Goal: Task Accomplishment & Management: Manage account settings

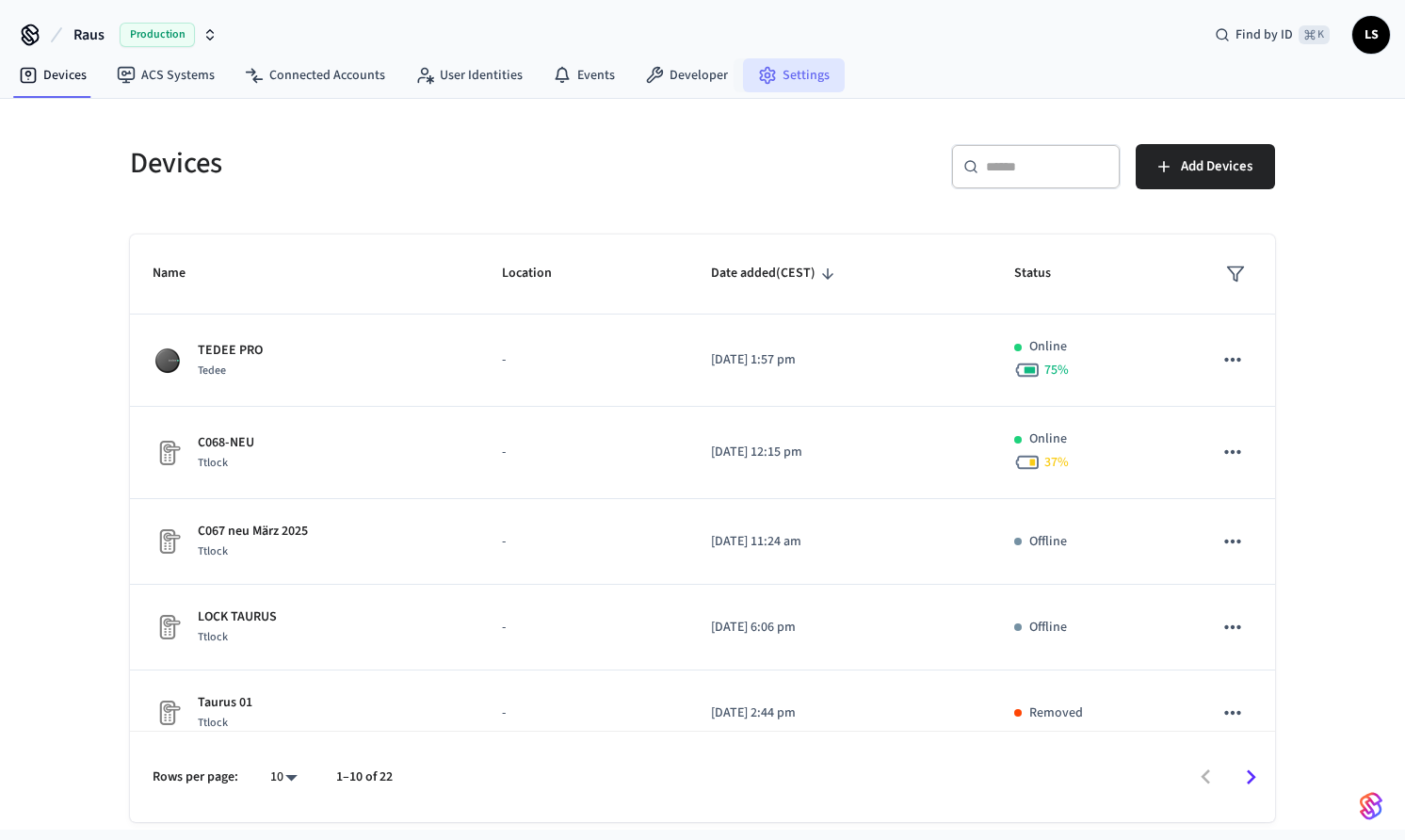
click at [781, 71] on link "Settings" at bounding box center [794, 75] width 102 height 34
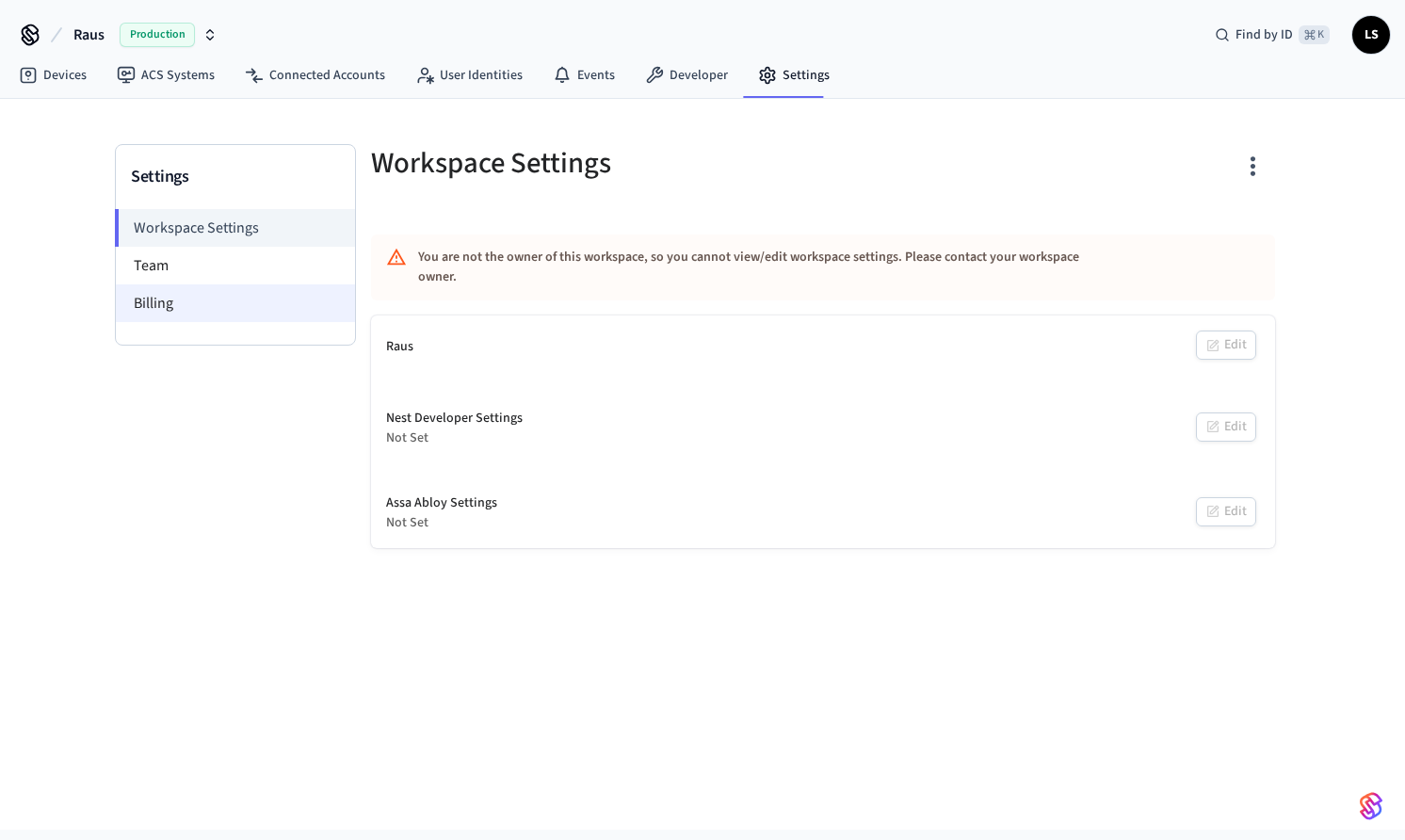
click at [274, 285] on li "Billing" at bounding box center [235, 303] width 239 height 37
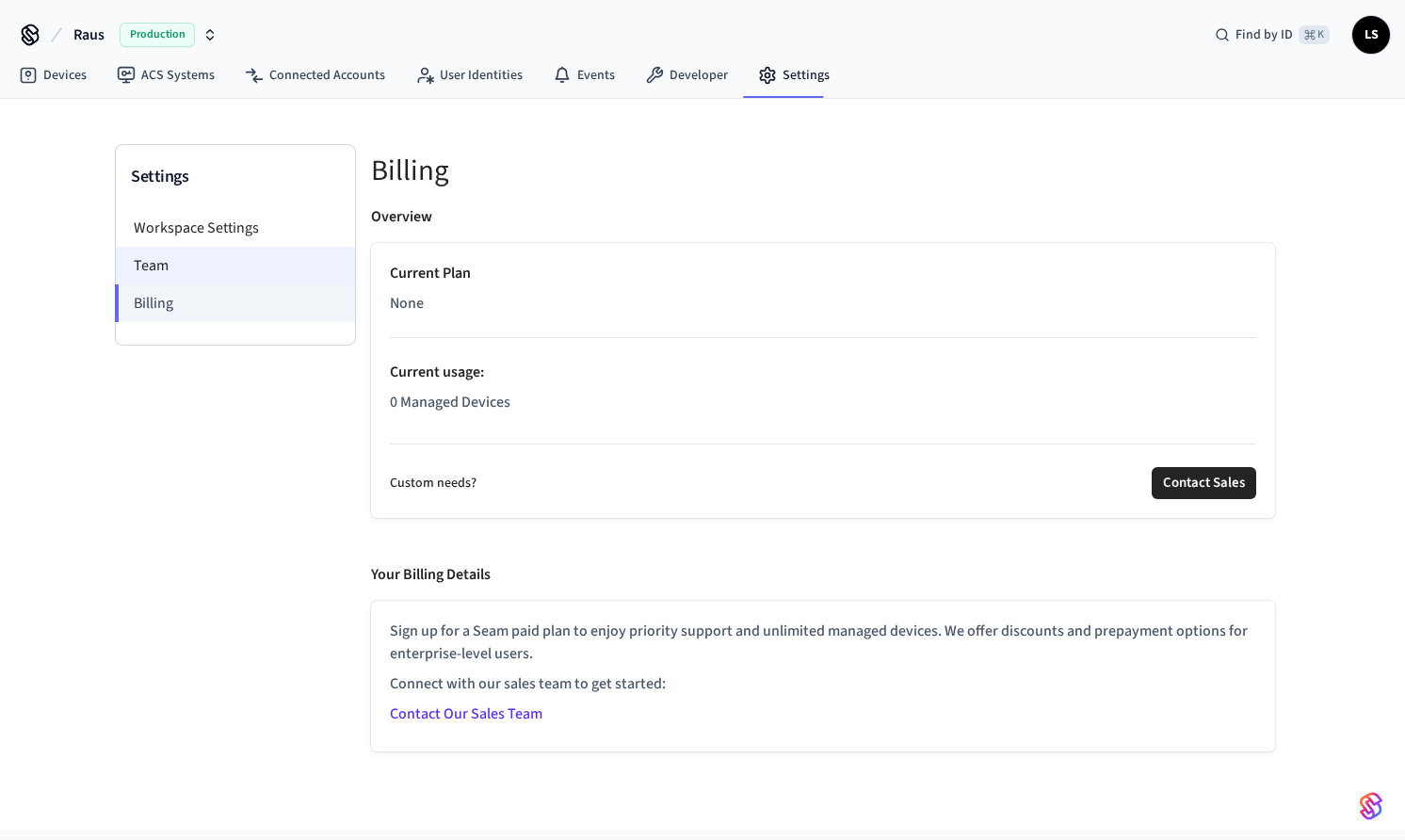
click at [256, 272] on li "Team" at bounding box center [235, 266] width 239 height 37
click at [254, 264] on li "Team" at bounding box center [235, 266] width 239 height 37
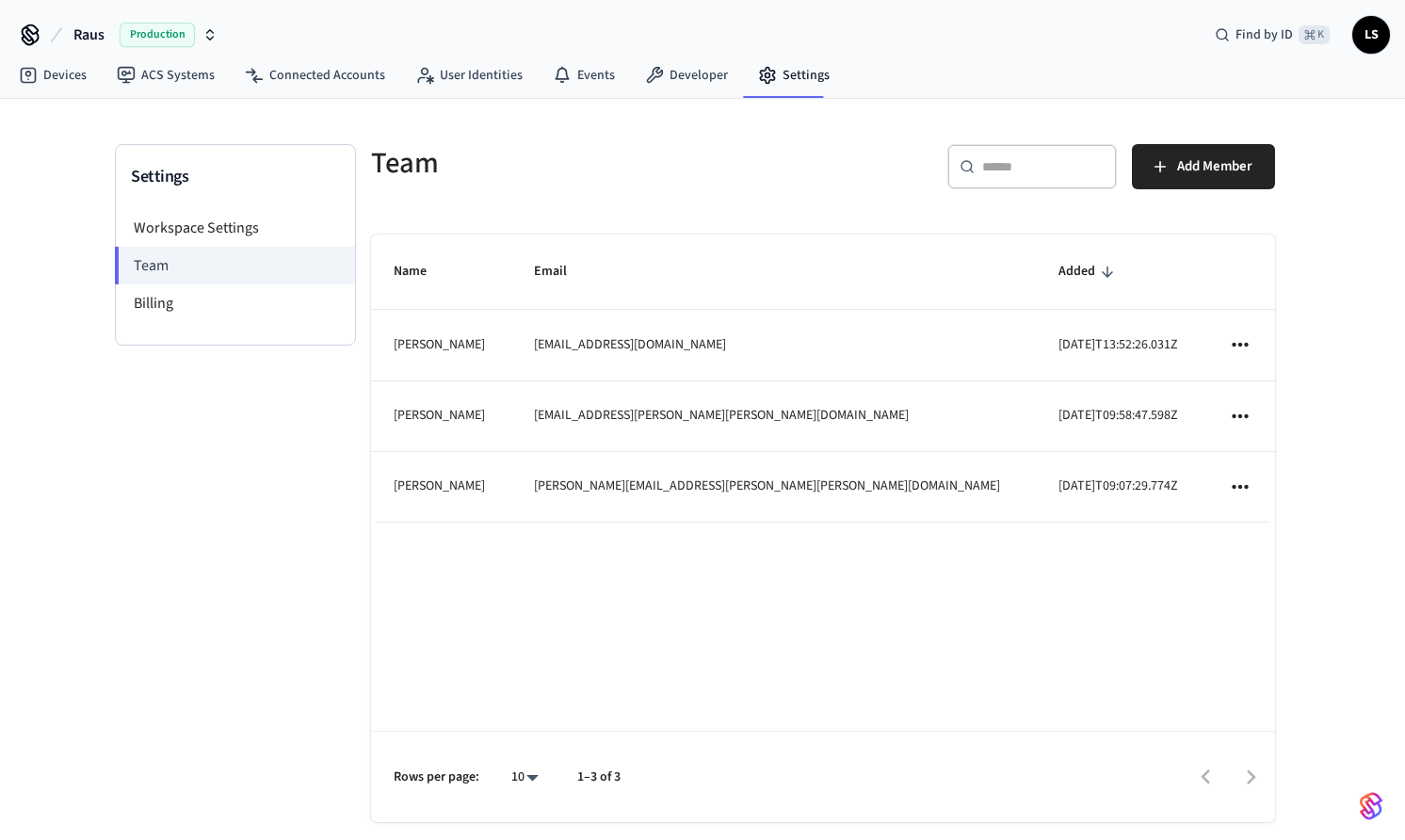
scroll to position [20, 0]
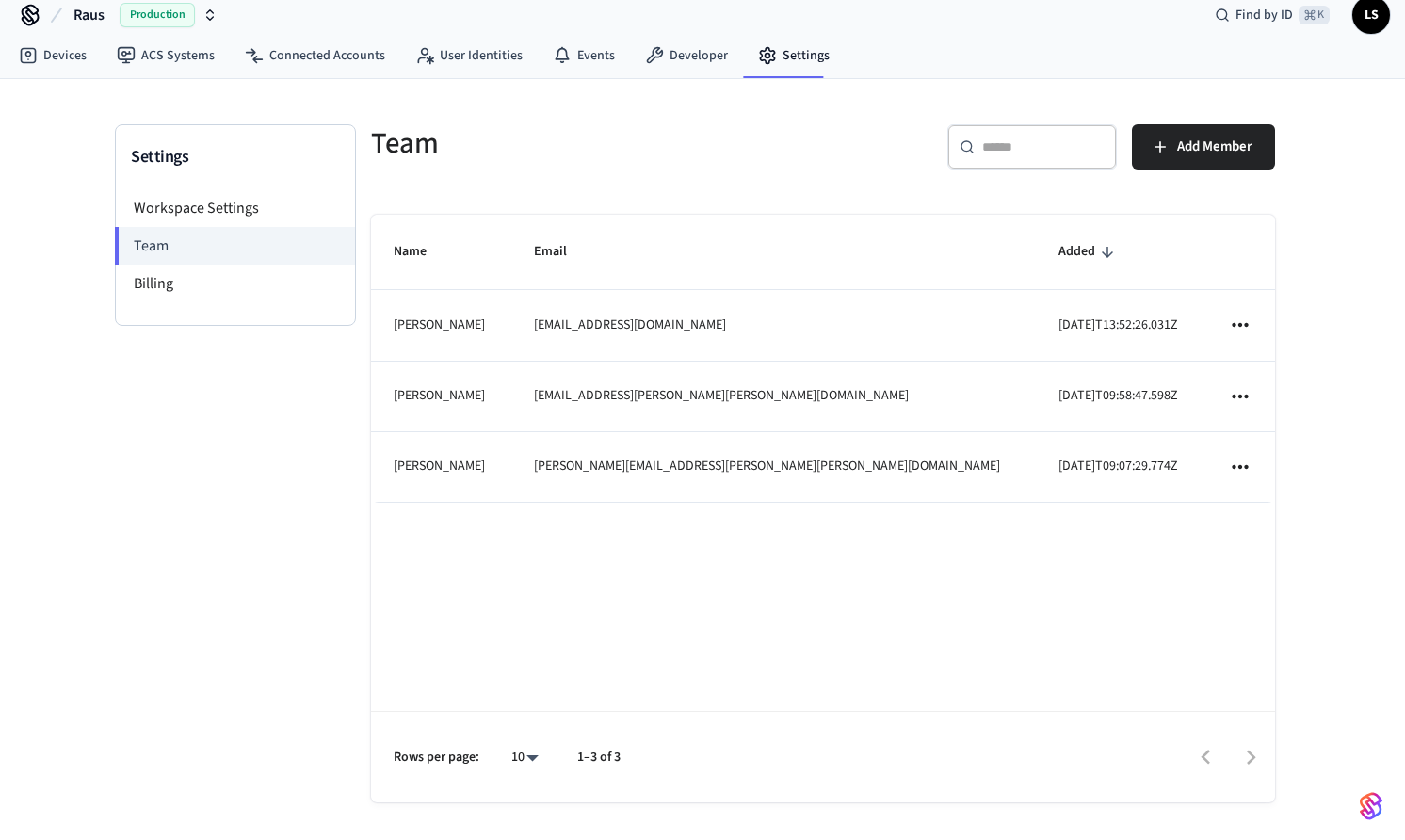
click at [1234, 465] on icon "sticky table" at bounding box center [1239, 467] width 25 height 25
click at [1273, 446] on div at bounding box center [702, 420] width 1405 height 840
drag, startPoint x: 1166, startPoint y: 549, endPoint x: 659, endPoint y: 537, distance: 507.1
click at [659, 537] on div "Name Email Added [PERSON_NAME] [EMAIL_ADDRESS][DOMAIN_NAME] [DATE]T13:52:26.031…" at bounding box center [823, 508] width 904 height 587
click at [1245, 461] on icon "sticky table" at bounding box center [1239, 467] width 25 height 25
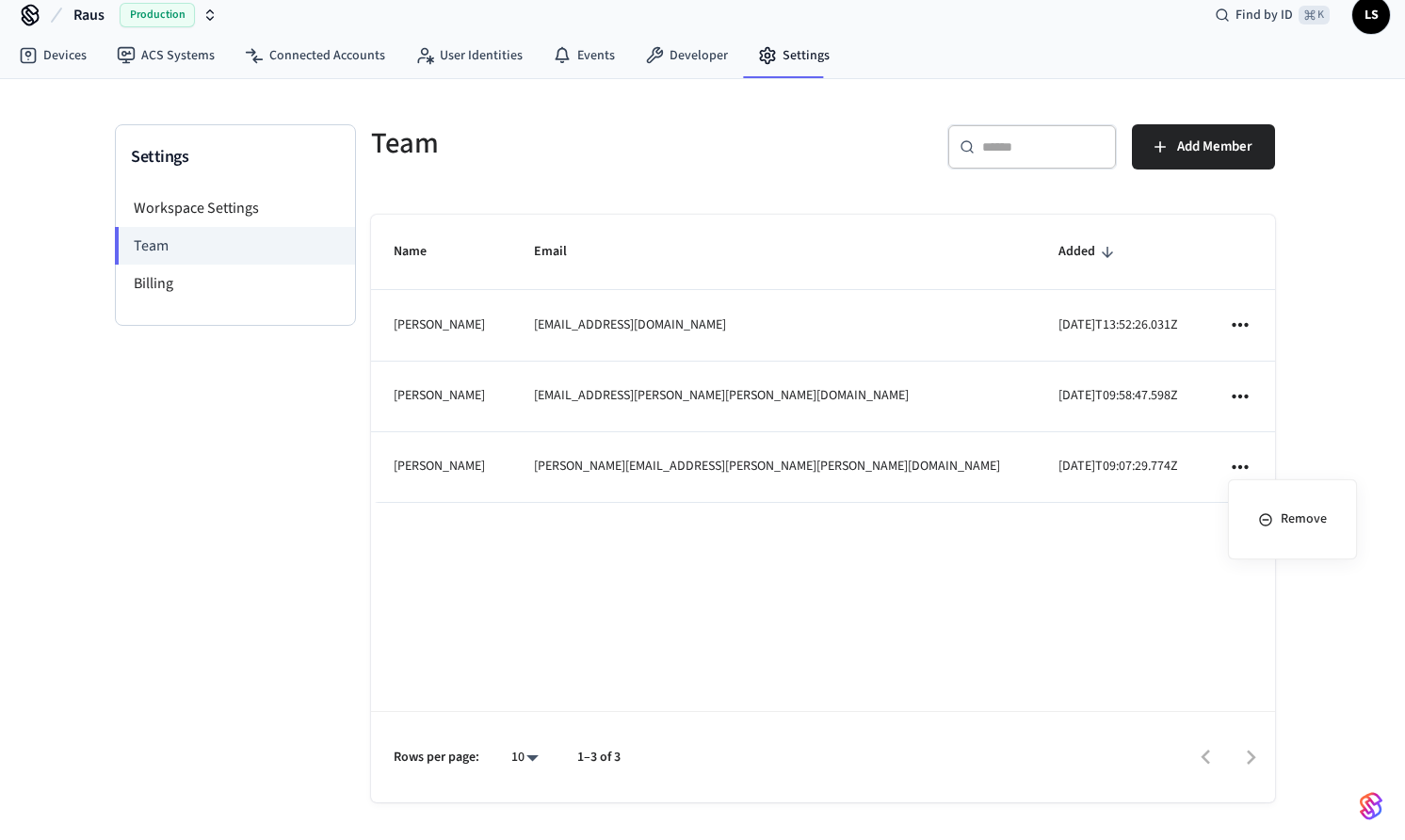
click at [1071, 526] on div at bounding box center [702, 420] width 1405 height 840
click at [564, 195] on div "Team ​ ​ Add Member Name Email Added [PERSON_NAME] [EMAIL_ADDRESS][DOMAIN_NAME]…" at bounding box center [823, 482] width 934 height 716
click at [615, 191] on div "Team ​ ​ Add Member Name Email Added [PERSON_NAME] [EMAIL_ADDRESS][DOMAIN_NAME]…" at bounding box center [823, 482] width 934 height 716
click at [1231, 330] on icon "sticky table" at bounding box center [1239, 324] width 25 height 25
click at [1188, 293] on div at bounding box center [702, 420] width 1405 height 840
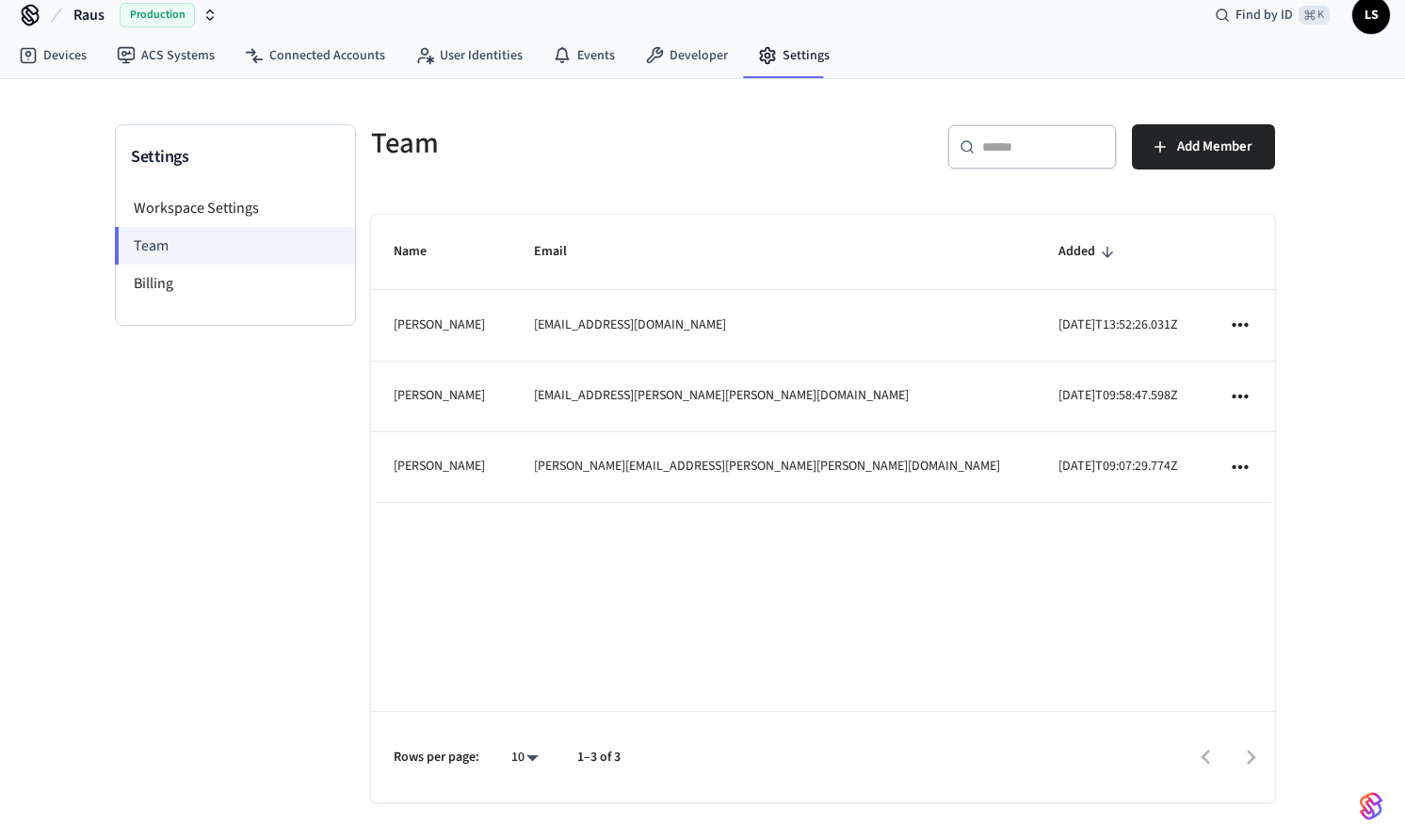
click at [969, 600] on div "Name Email Added [PERSON_NAME] [EMAIL_ADDRESS][DOMAIN_NAME] [DATE]T13:52:26.031…" at bounding box center [823, 508] width 904 height 587
click at [512, 395] on td "[PERSON_NAME]" at bounding box center [440, 397] width 140 height 71
click at [818, 180] on div "​ ​ Add Member" at bounding box center [1043, 143] width 464 height 83
click at [607, 165] on div "Team" at bounding box center [579, 143] width 464 height 83
drag, startPoint x: 639, startPoint y: 461, endPoint x: 822, endPoint y: 459, distance: 183.0
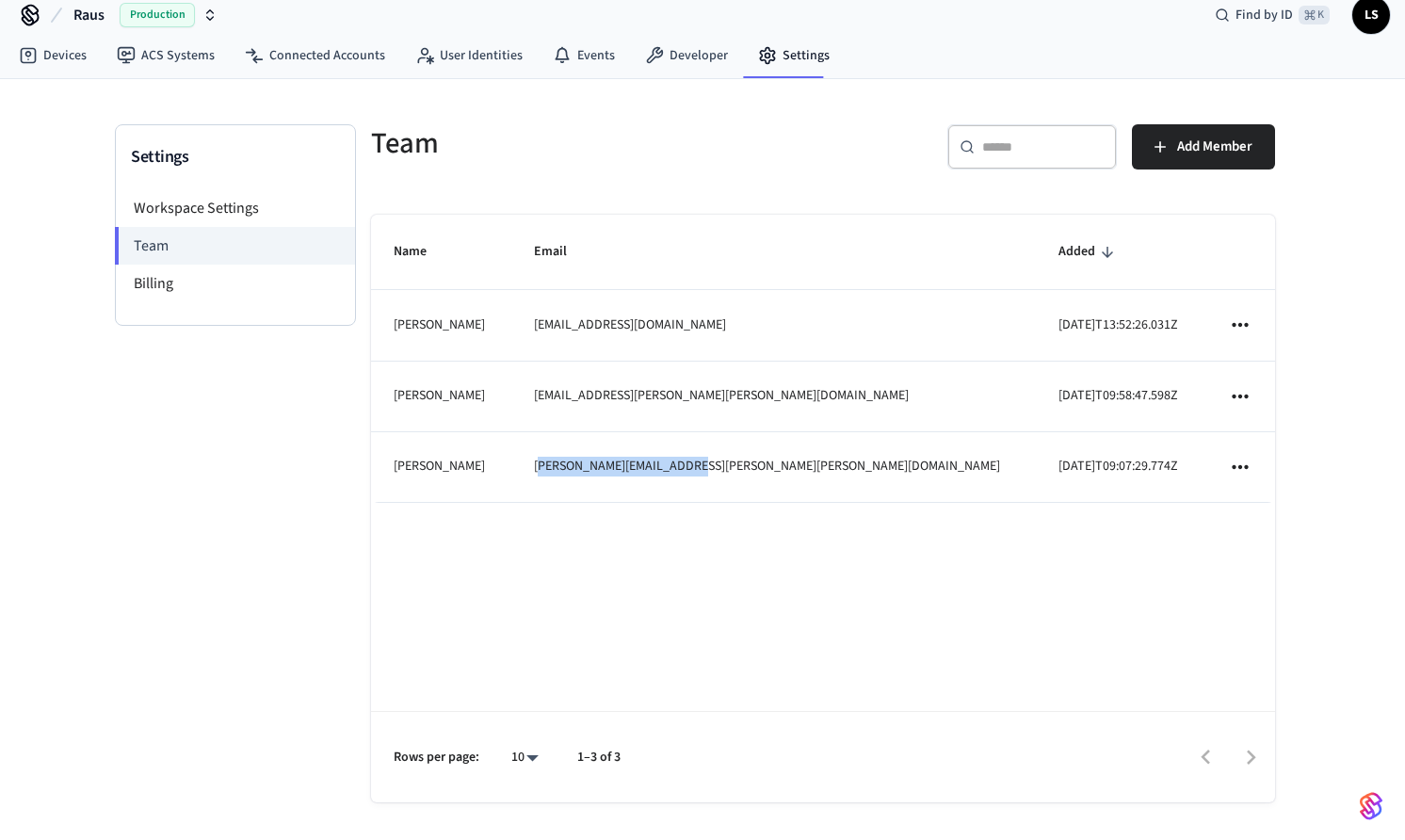
click at [822, 459] on td "[PERSON_NAME][EMAIL_ADDRESS][PERSON_NAME][PERSON_NAME][DOMAIN_NAME]" at bounding box center [774, 468] width 525 height 71
drag, startPoint x: 812, startPoint y: 459, endPoint x: 617, endPoint y: 459, distance: 195.0
click at [617, 459] on td "[PERSON_NAME][EMAIL_ADDRESS][PERSON_NAME][PERSON_NAME][DOMAIN_NAME]" at bounding box center [774, 468] width 525 height 71
copy td "[PERSON_NAME][EMAIL_ADDRESS][PERSON_NAME][PERSON_NAME][DOMAIN_NAME]"
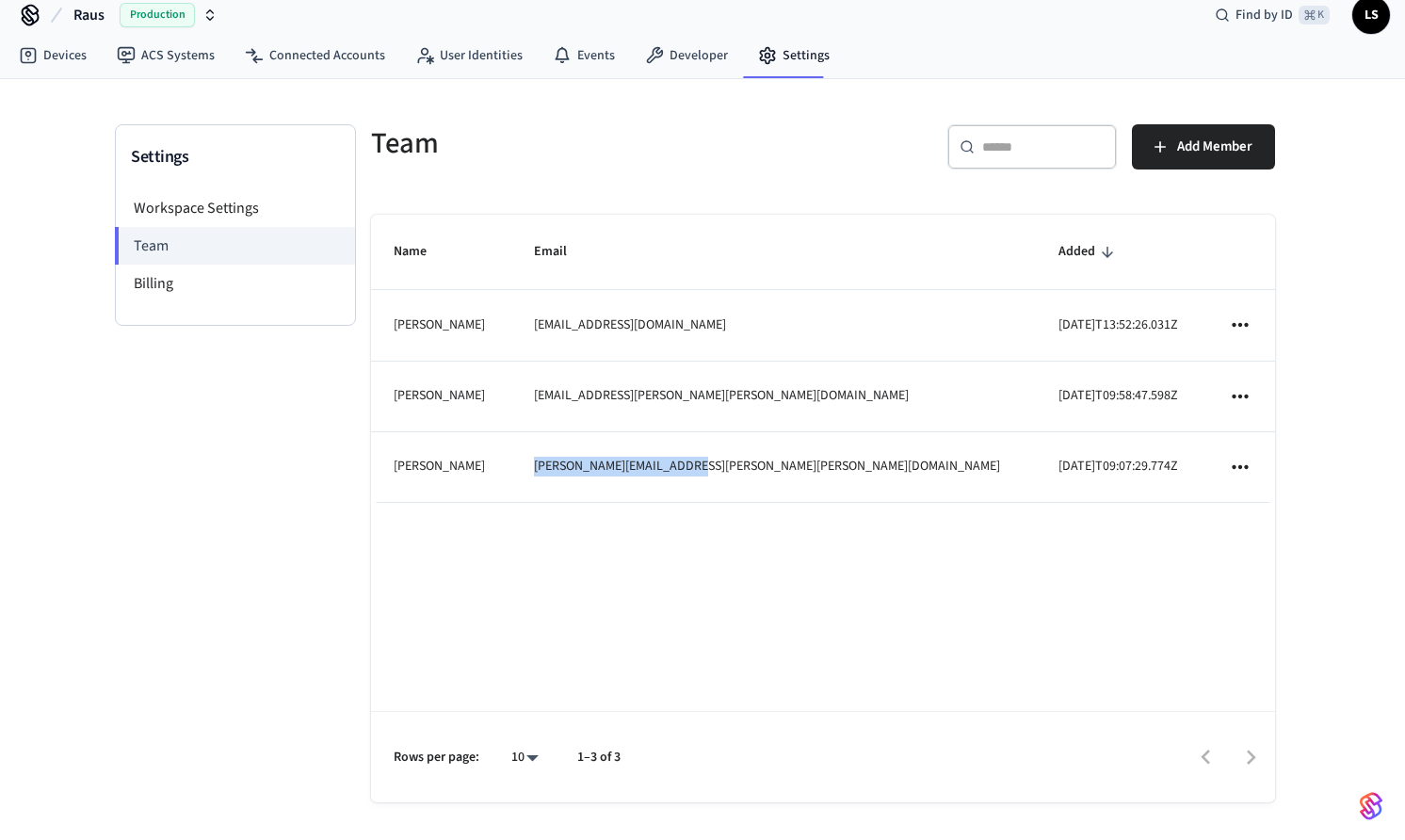
copy td "[PERSON_NAME][EMAIL_ADDRESS][PERSON_NAME][PERSON_NAME][DOMAIN_NAME]"
click at [790, 488] on td "[PERSON_NAME][EMAIL_ADDRESS][PERSON_NAME][PERSON_NAME][DOMAIN_NAME]" at bounding box center [774, 468] width 525 height 71
drag, startPoint x: 790, startPoint y: 468, endPoint x: 625, endPoint y: 468, distance: 165.0
click at [625, 468] on td "[PERSON_NAME][EMAIL_ADDRESS][PERSON_NAME][PERSON_NAME][DOMAIN_NAME]" at bounding box center [774, 468] width 525 height 71
copy td "[PERSON_NAME][EMAIL_ADDRESS][PERSON_NAME][PERSON_NAME][DOMAIN_NAME]"
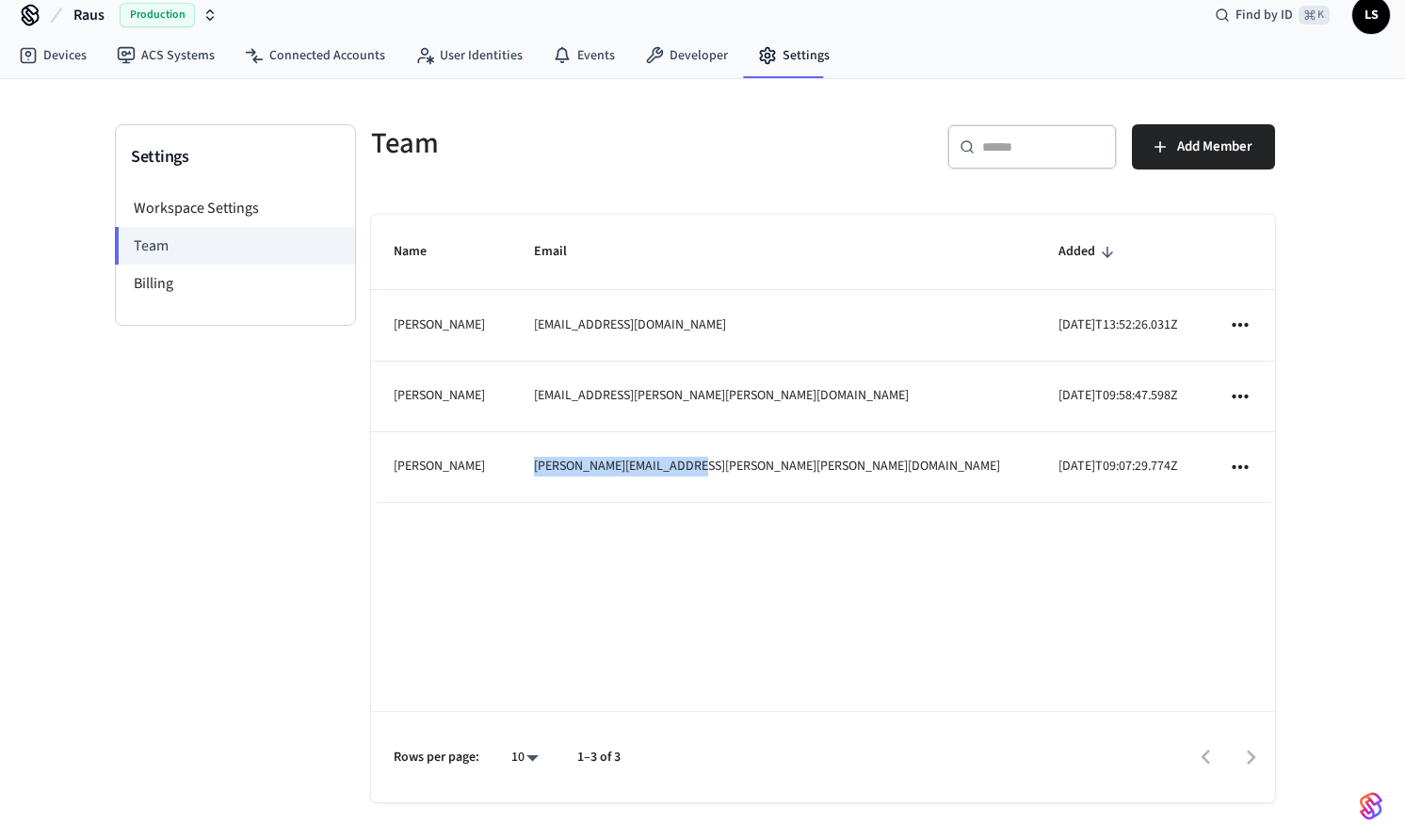
click at [776, 498] on td "[PERSON_NAME][EMAIL_ADDRESS][PERSON_NAME][PERSON_NAME][DOMAIN_NAME]" at bounding box center [774, 468] width 525 height 71
click at [1379, 800] on img "button" at bounding box center [1371, 806] width 23 height 30
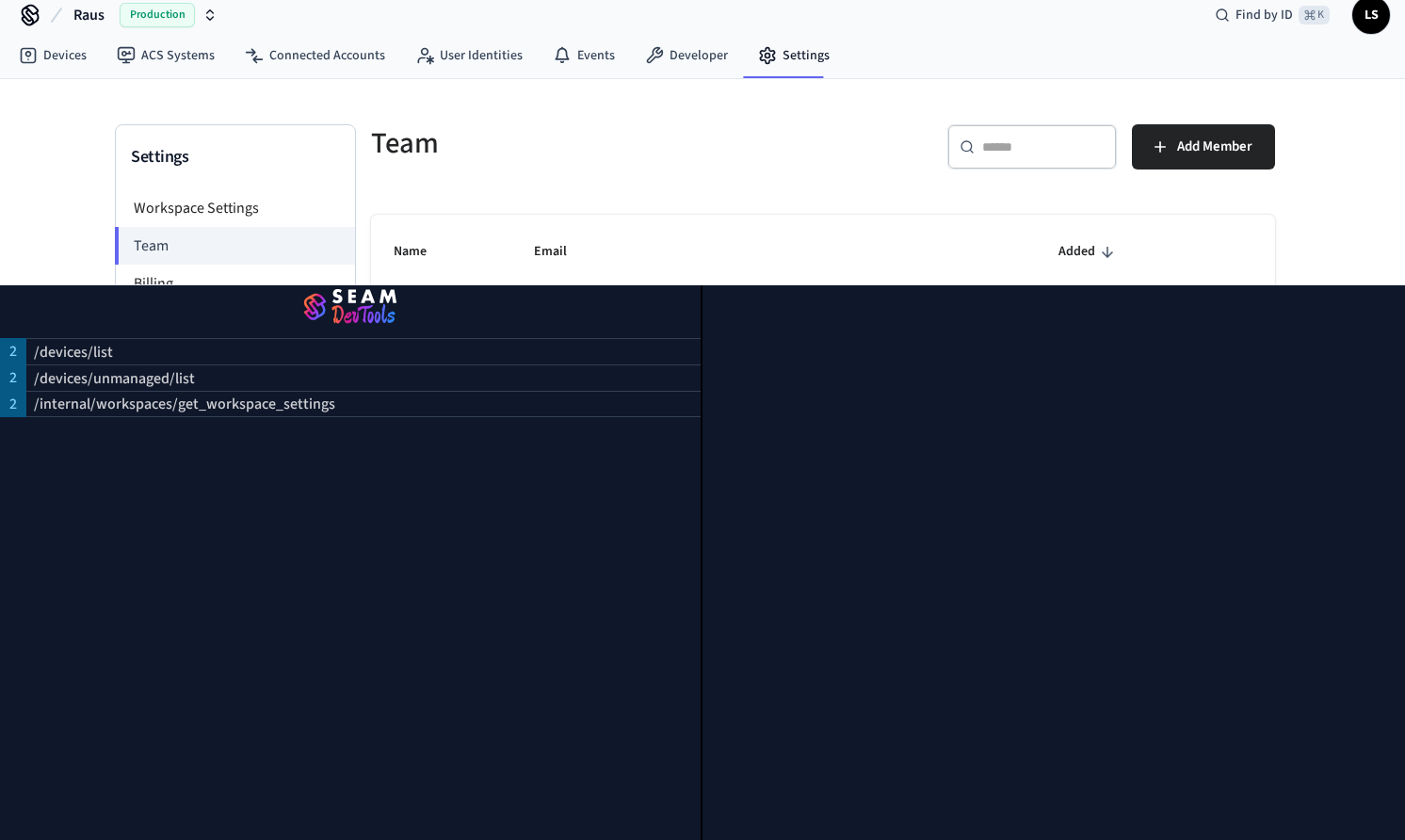
click at [725, 239] on th "Email" at bounding box center [774, 252] width 525 height 75
click at [1110, 434] on div at bounding box center [1054, 563] width 703 height 555
click at [1100, 348] on div at bounding box center [1054, 563] width 703 height 555
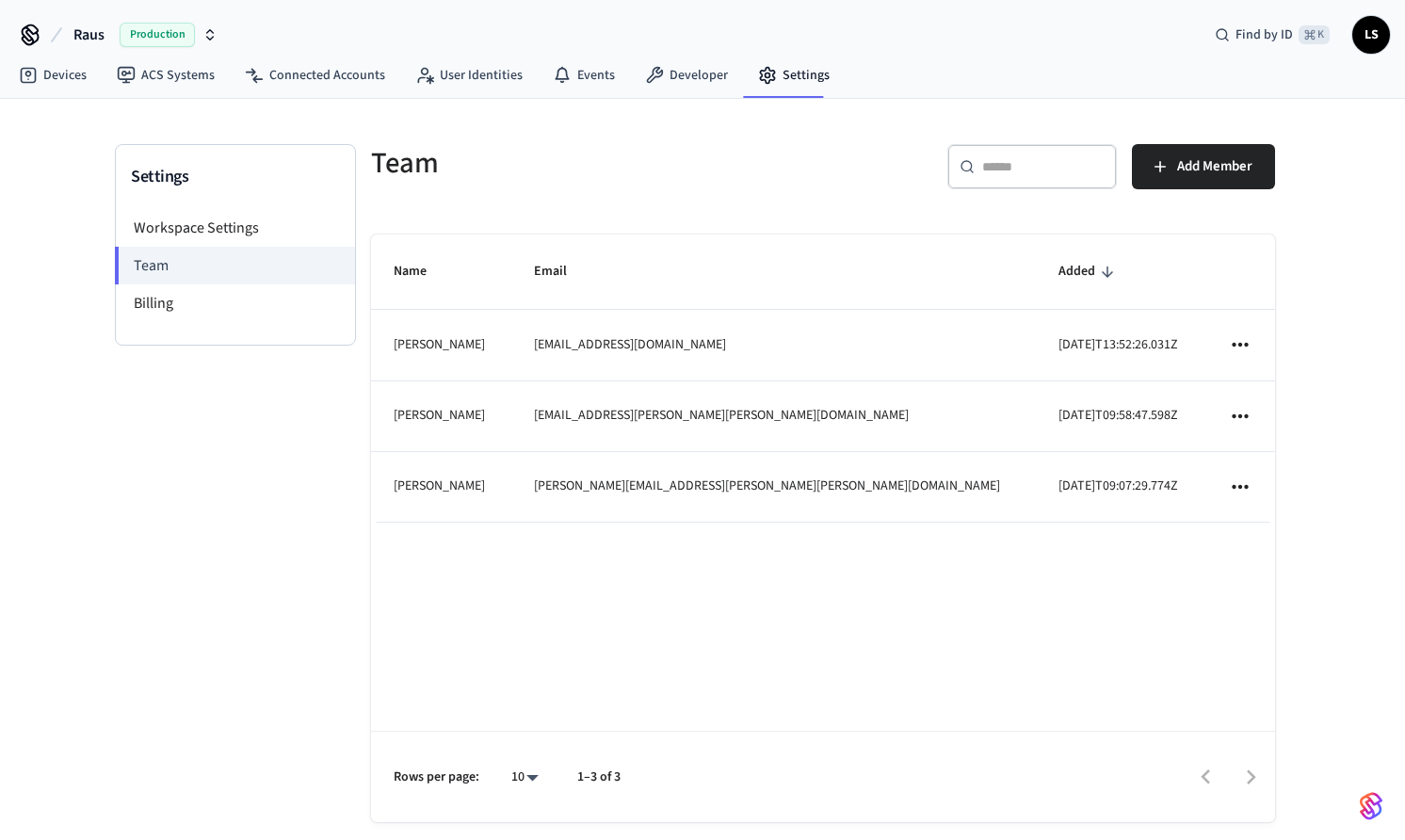
click at [1351, 40] on div "Find by ID ⌘ K LS" at bounding box center [1295, 34] width 190 height 39
click at [1359, 28] on span "LS" at bounding box center [1371, 34] width 34 height 34
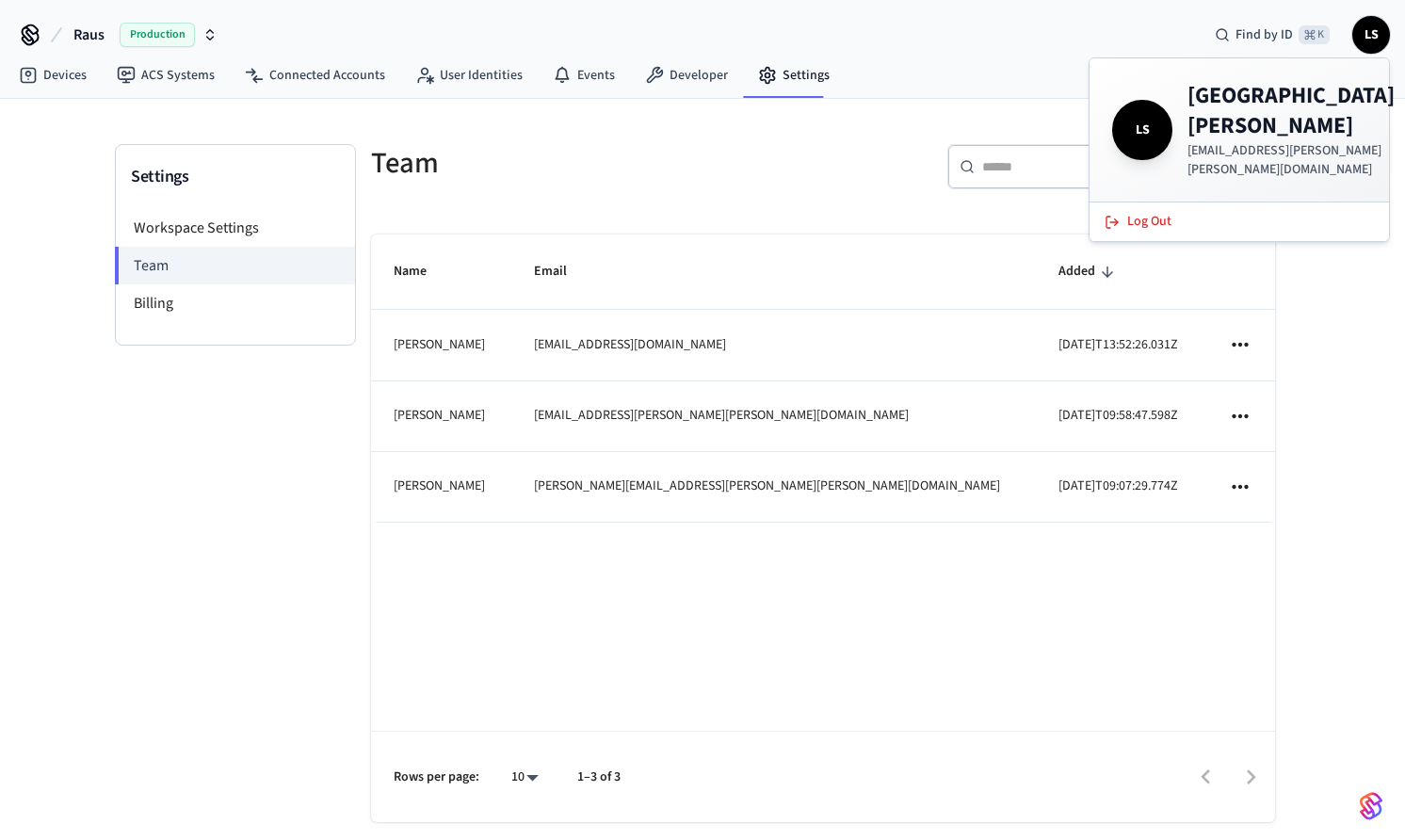
click at [960, 65] on div "Devices ACS Systems Connected Accounts User Identities Events Developer Settings" at bounding box center [702, 76] width 1405 height 44
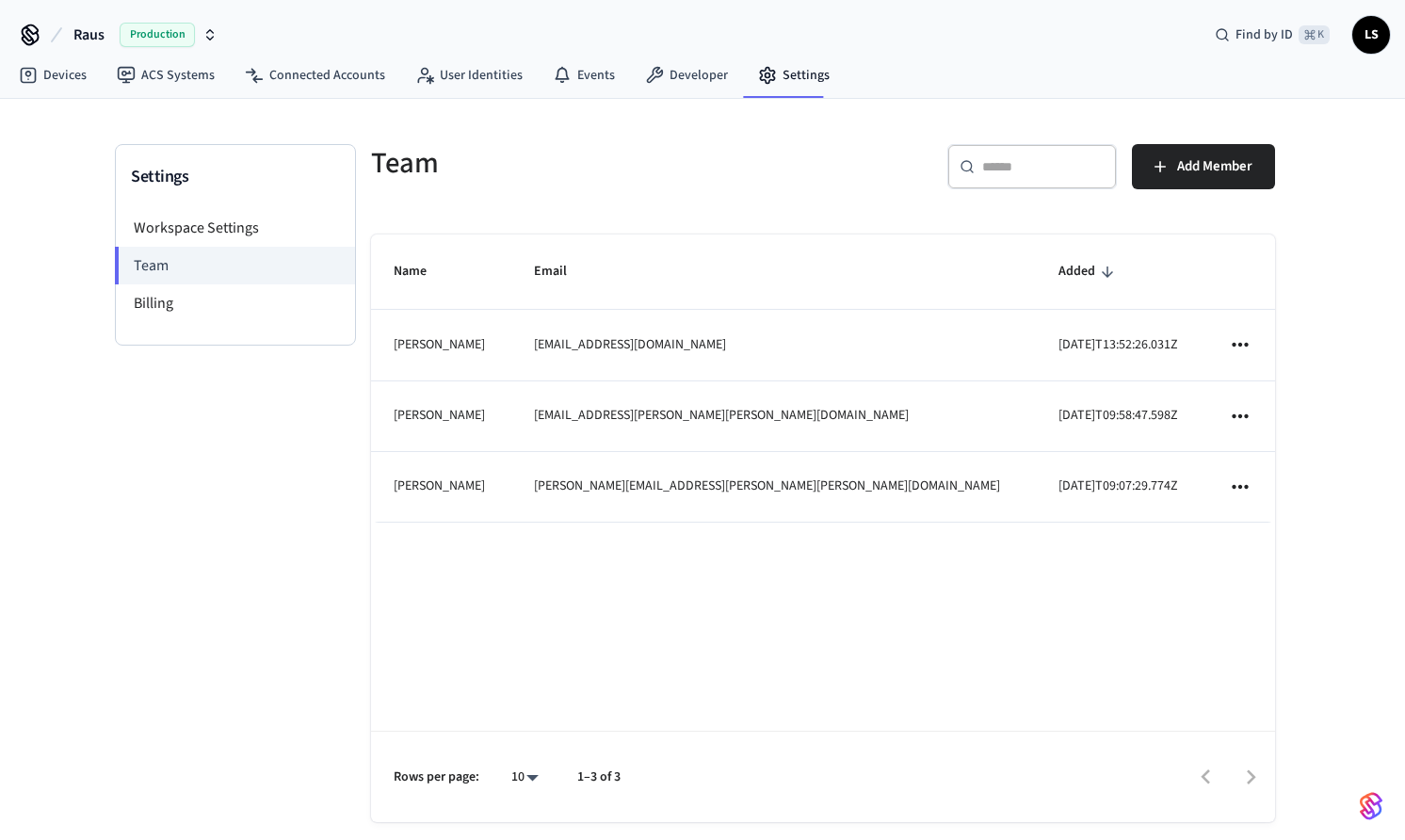
click at [650, 193] on div "Team" at bounding box center [579, 163] width 464 height 83
click at [460, 486] on td "[PERSON_NAME]" at bounding box center [440, 487] width 140 height 71
drag, startPoint x: 488, startPoint y: 484, endPoint x: 378, endPoint y: 483, distance: 110.0
click at [378, 483] on td "[PERSON_NAME]" at bounding box center [440, 487] width 140 height 71
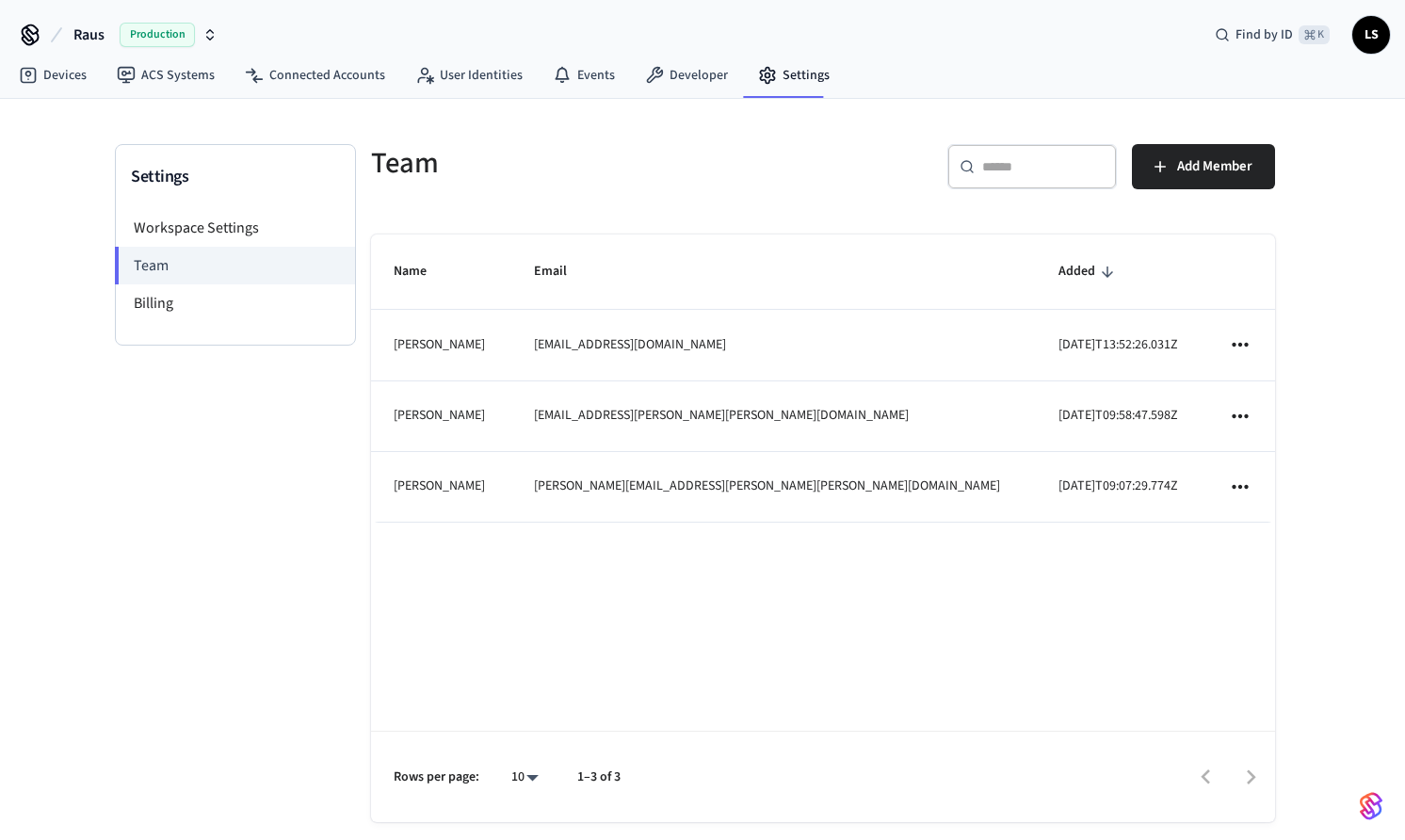
drag, startPoint x: 397, startPoint y: 479, endPoint x: 515, endPoint y: 479, distance: 118.0
click at [512, 479] on td "[PERSON_NAME]" at bounding box center [440, 487] width 140 height 71
click at [47, 78] on link "Devices" at bounding box center [53, 75] width 98 height 34
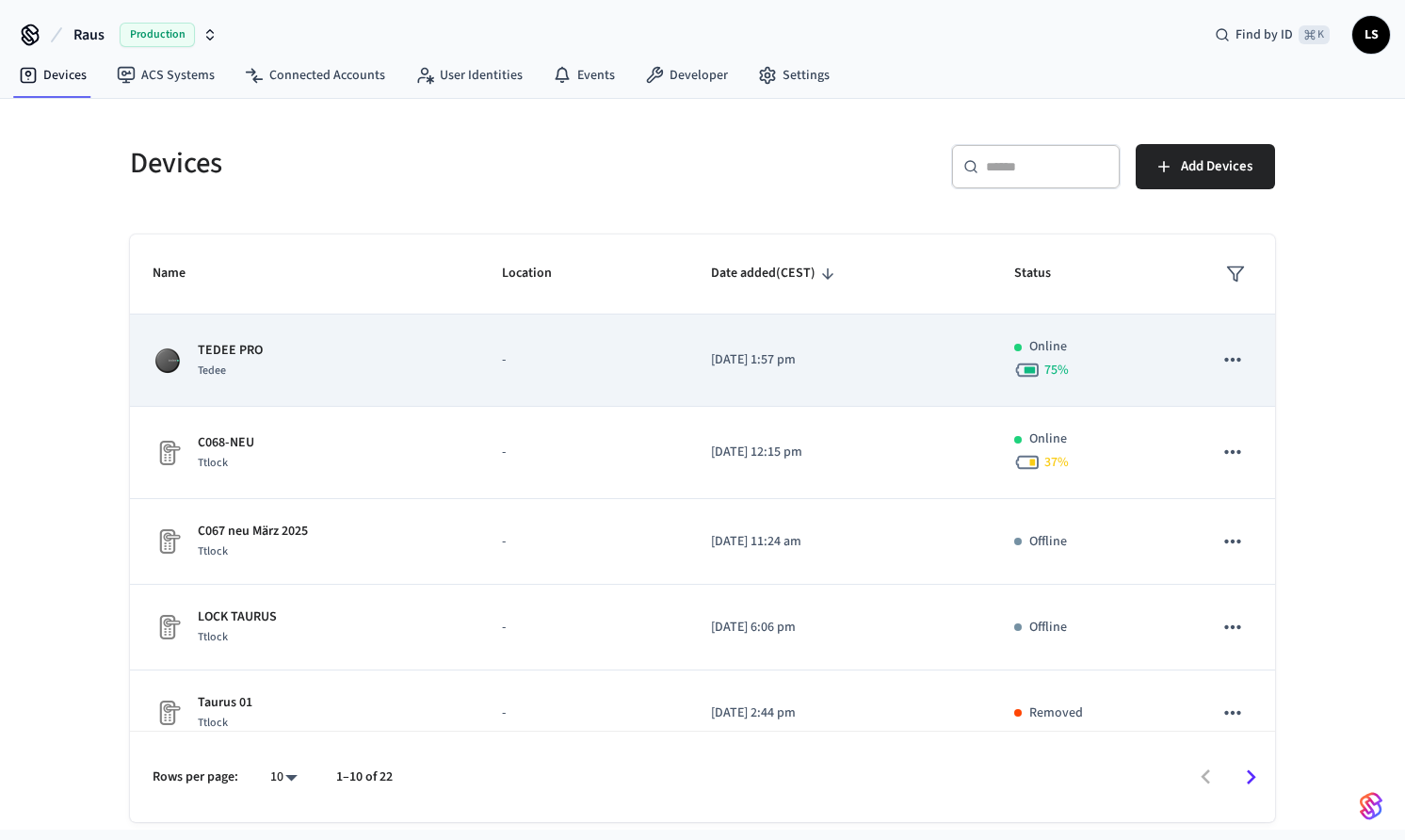
scroll to position [461, 0]
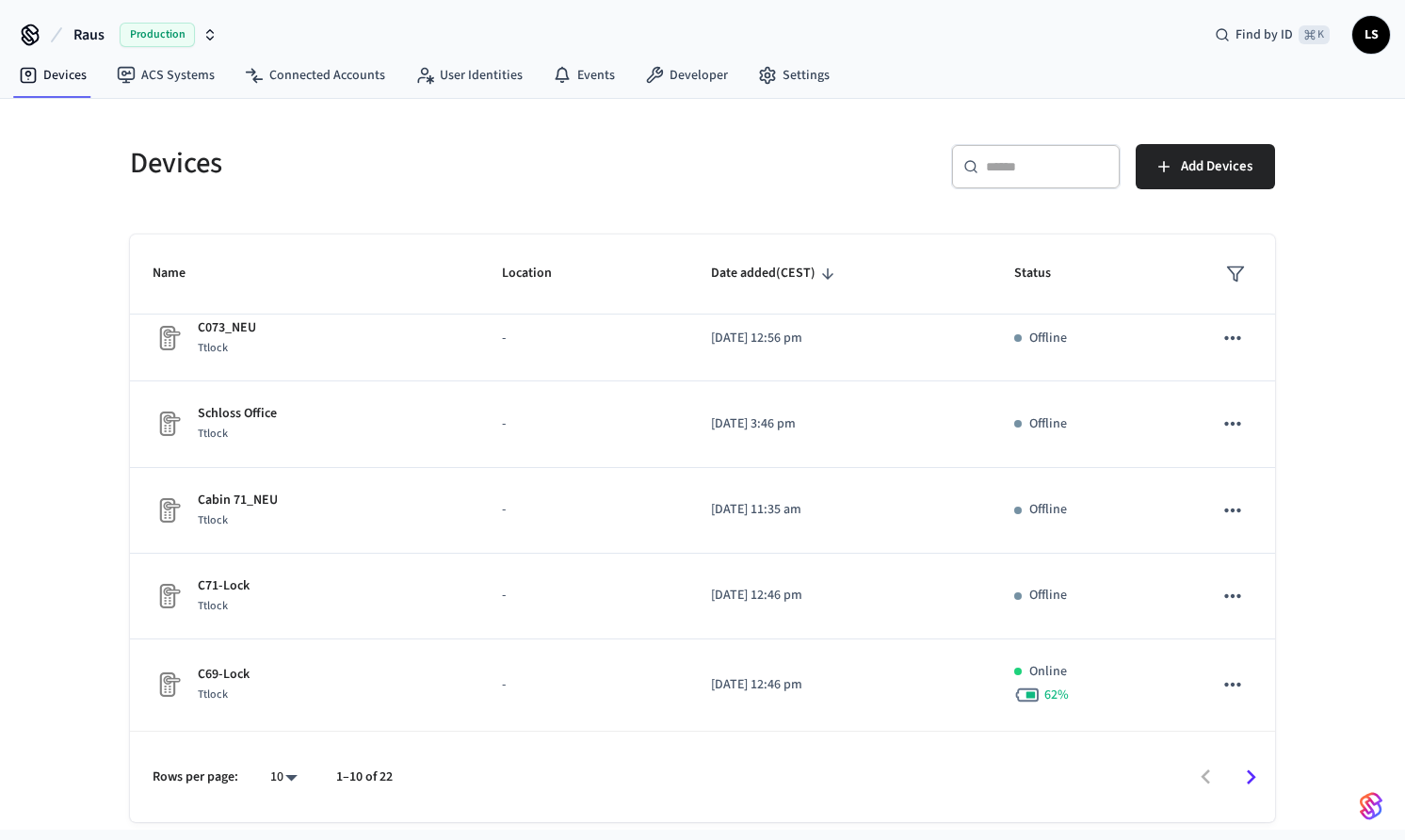
click at [1252, 781] on icon "Go to next page" at bounding box center [1251, 777] width 29 height 29
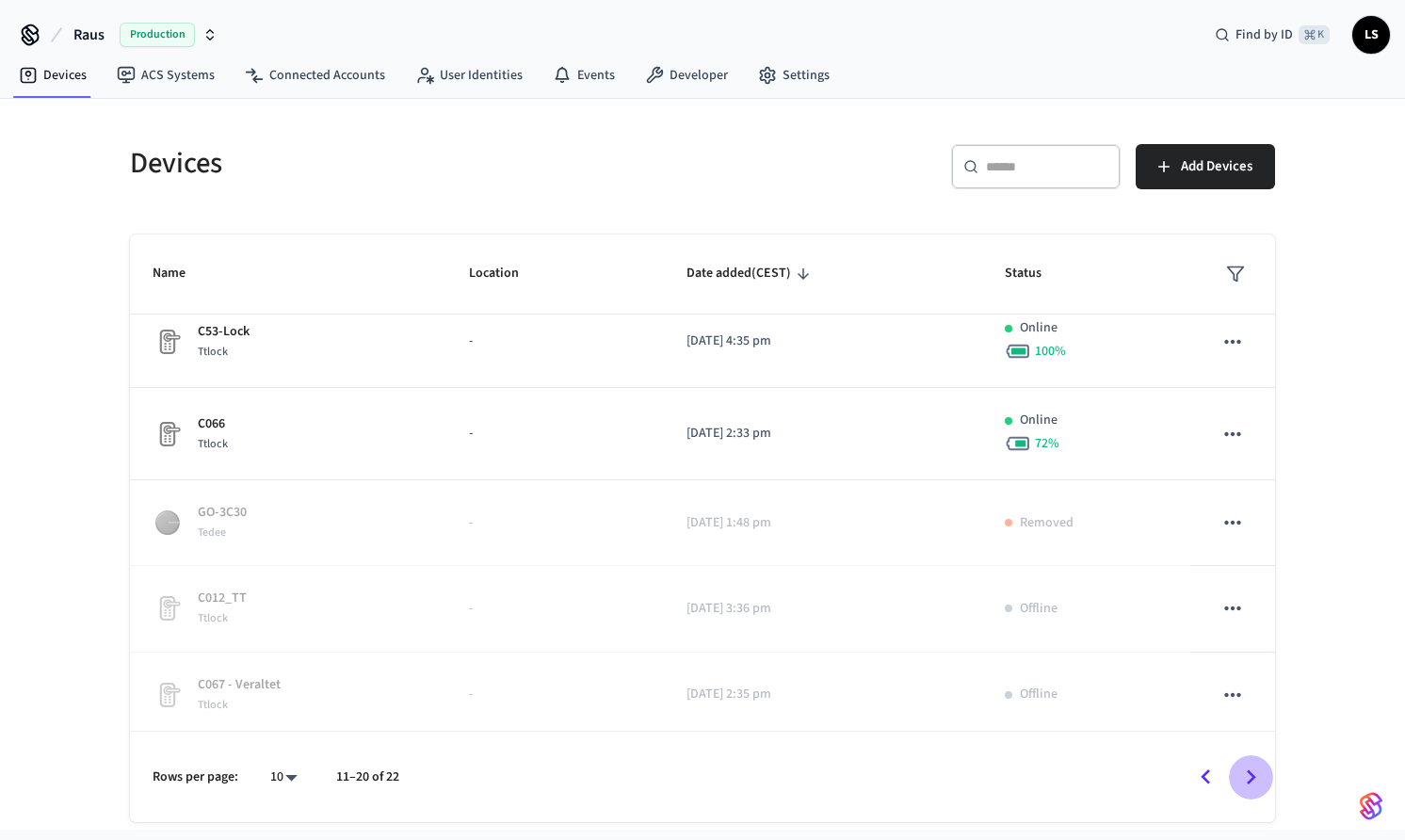
click at [1245, 774] on icon "Go to next page" at bounding box center [1251, 777] width 29 height 29
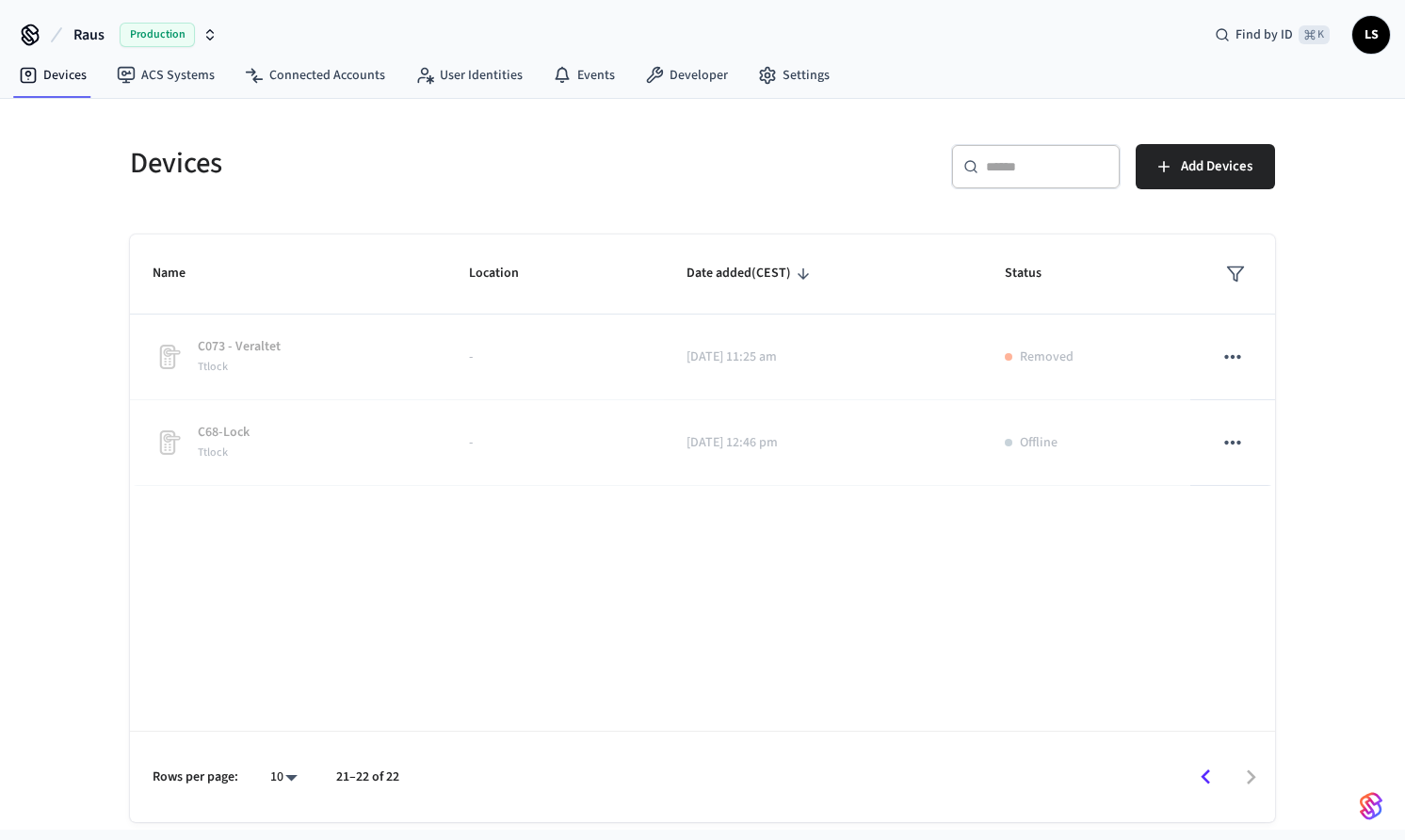
click at [1185, 781] on button "Go to previous page" at bounding box center [1205, 776] width 44 height 44
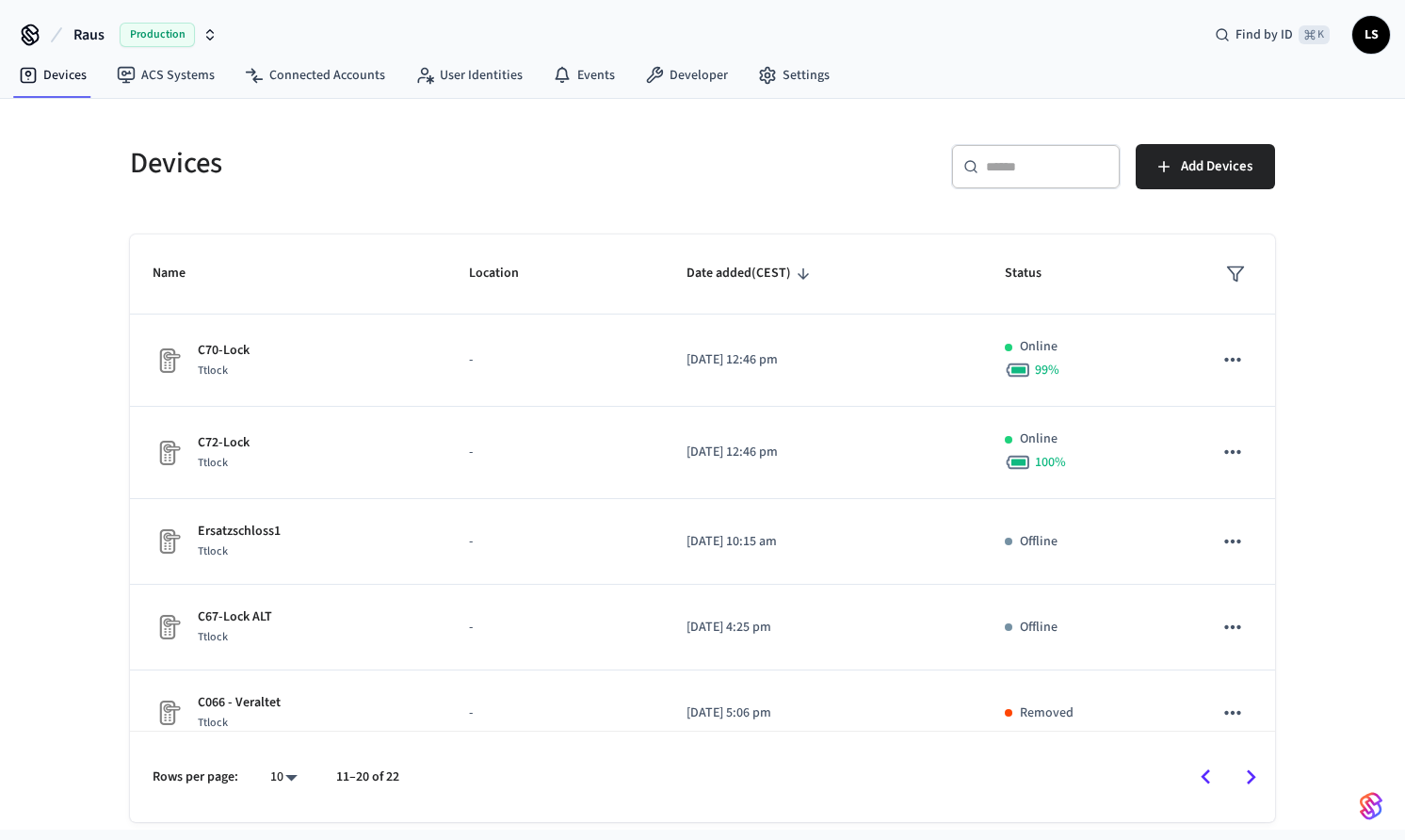
click at [1185, 781] on button "Go to previous page" at bounding box center [1205, 776] width 44 height 44
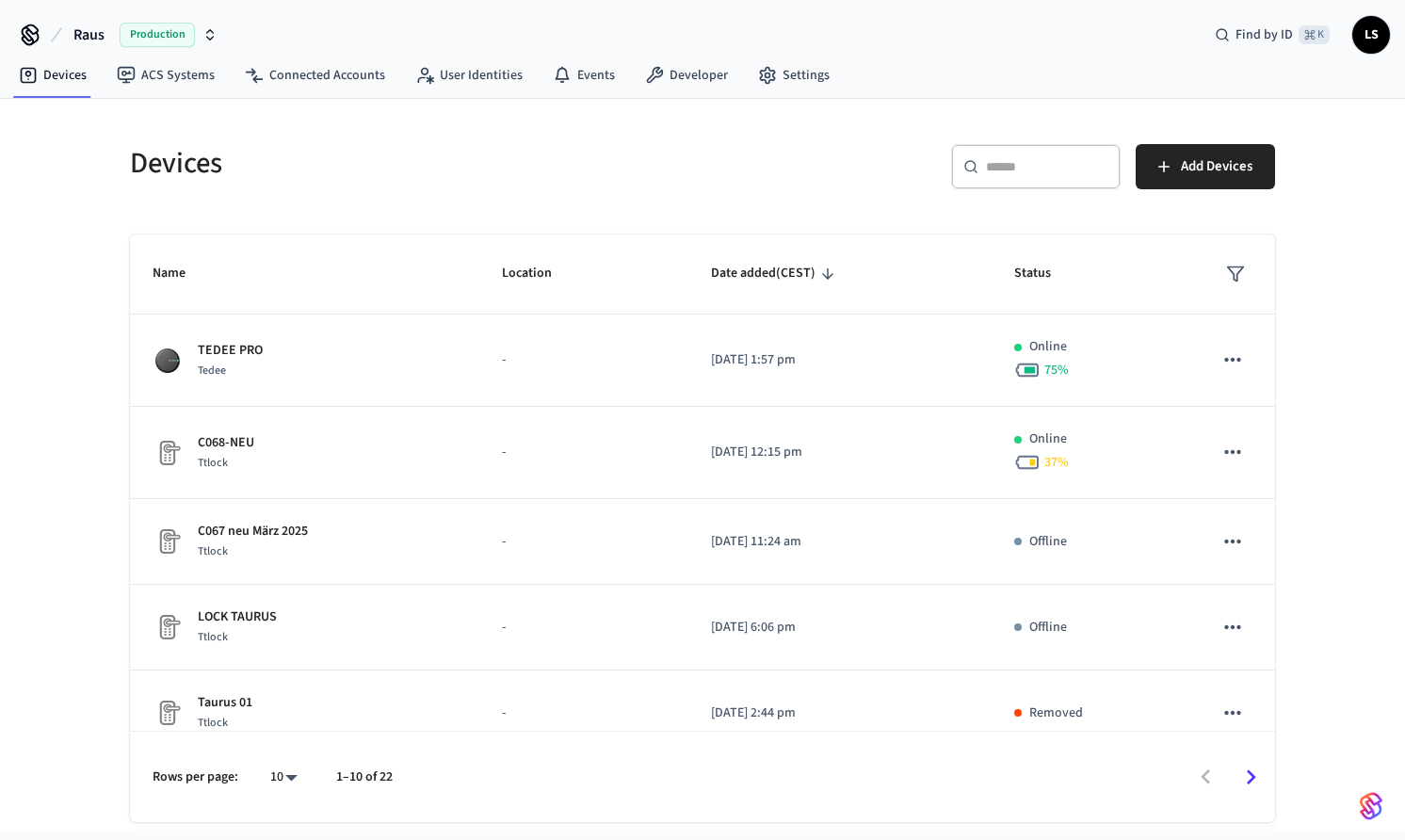
click at [1185, 781] on div at bounding box center [842, 776] width 862 height 44
click at [779, 70] on link "Settings" at bounding box center [794, 75] width 102 height 34
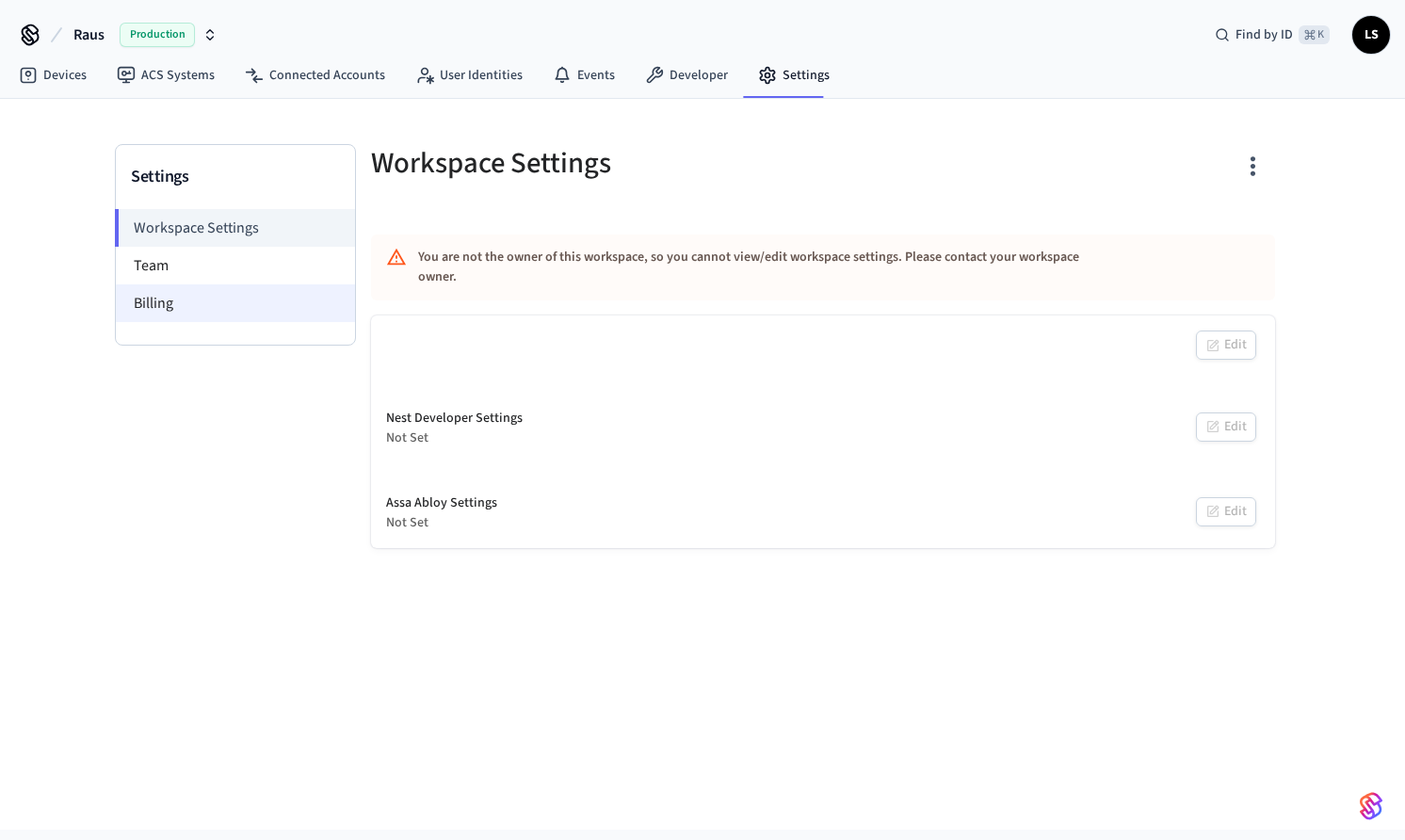
click at [184, 292] on li "Billing" at bounding box center [235, 303] width 239 height 37
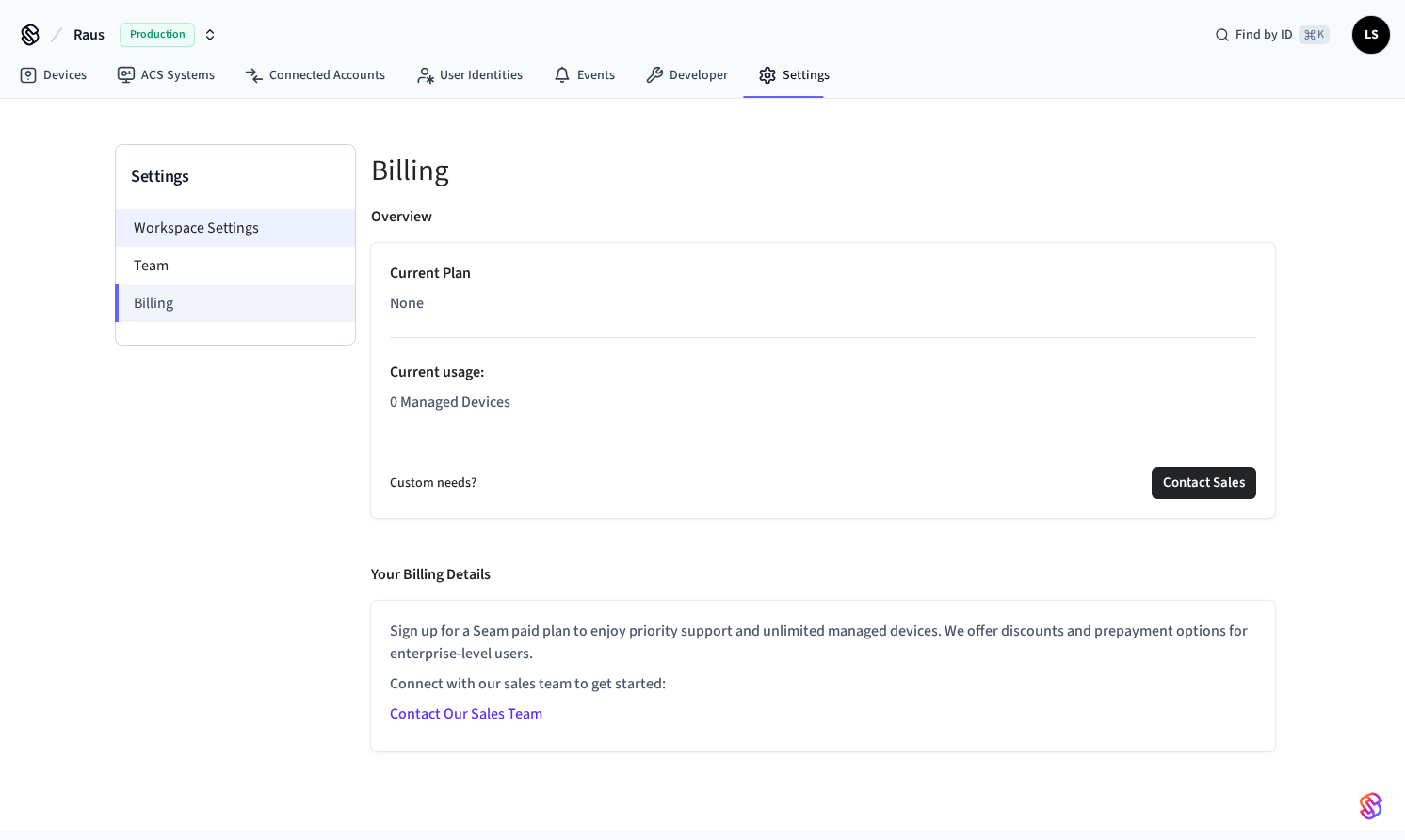
click at [255, 230] on li "Workspace Settings" at bounding box center [235, 227] width 239 height 37
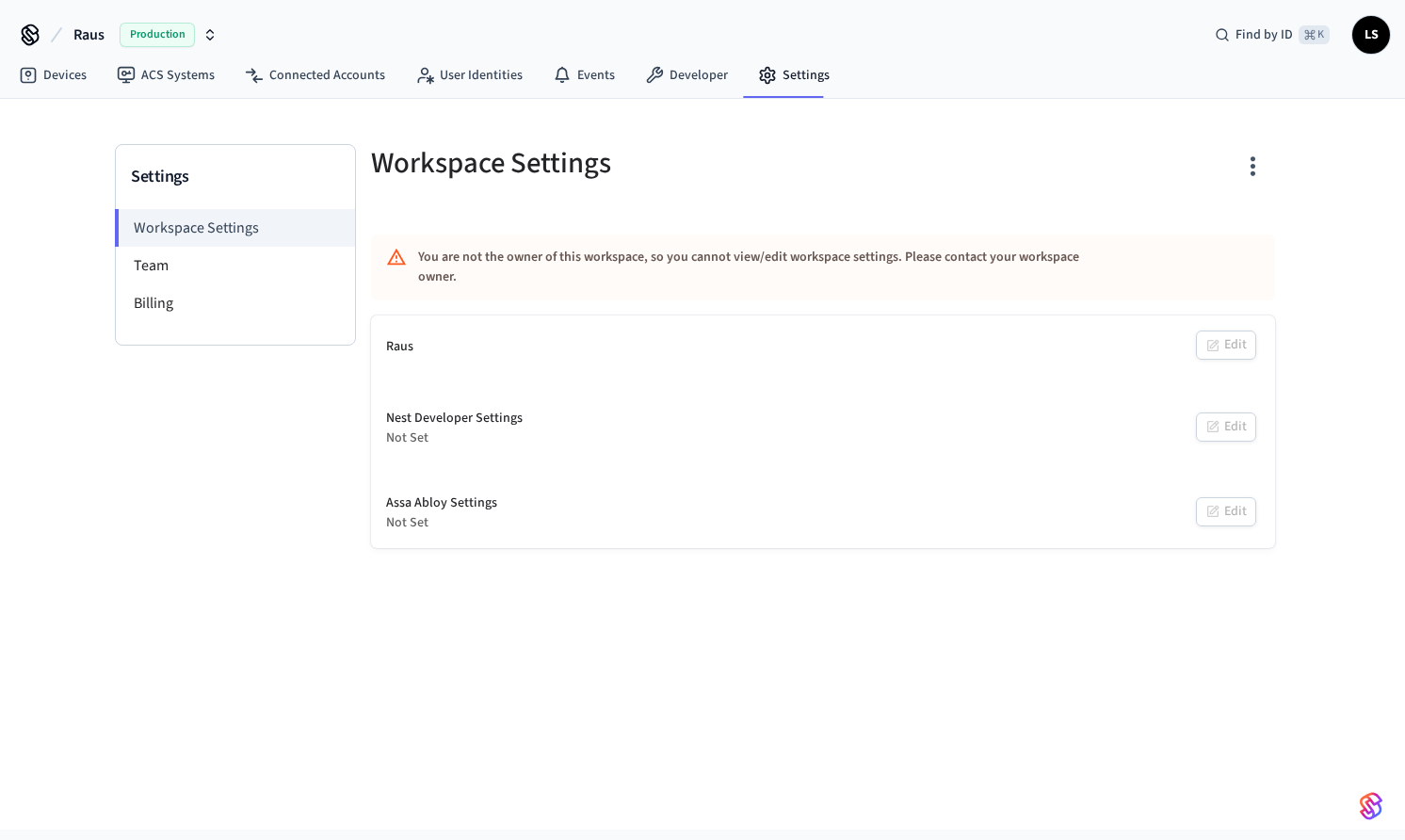
click at [607, 272] on div "You are not the owner of this workspace, so you cannot view/edit workspace sett…" at bounding box center [767, 268] width 699 height 55
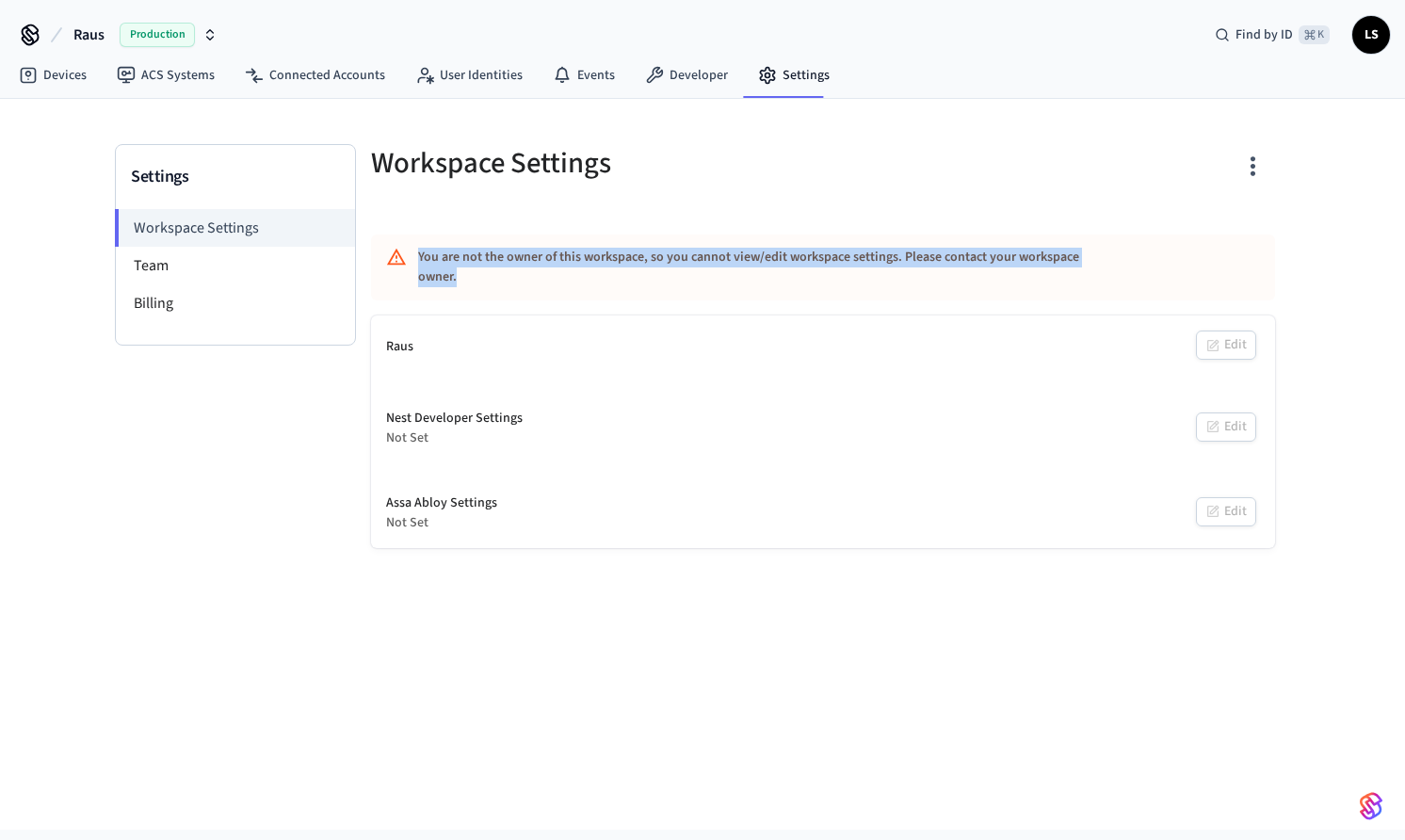
drag, startPoint x: 417, startPoint y: 250, endPoint x: 1130, endPoint y: 273, distance: 713.4
click at [1129, 273] on div "You are not the owner of this workspace, so you cannot view/edit workspace sett…" at bounding box center [823, 267] width 904 height 66
click at [1130, 273] on div "You are not the owner of this workspace, so you cannot view/edit workspace sett…" at bounding box center [823, 267] width 904 height 66
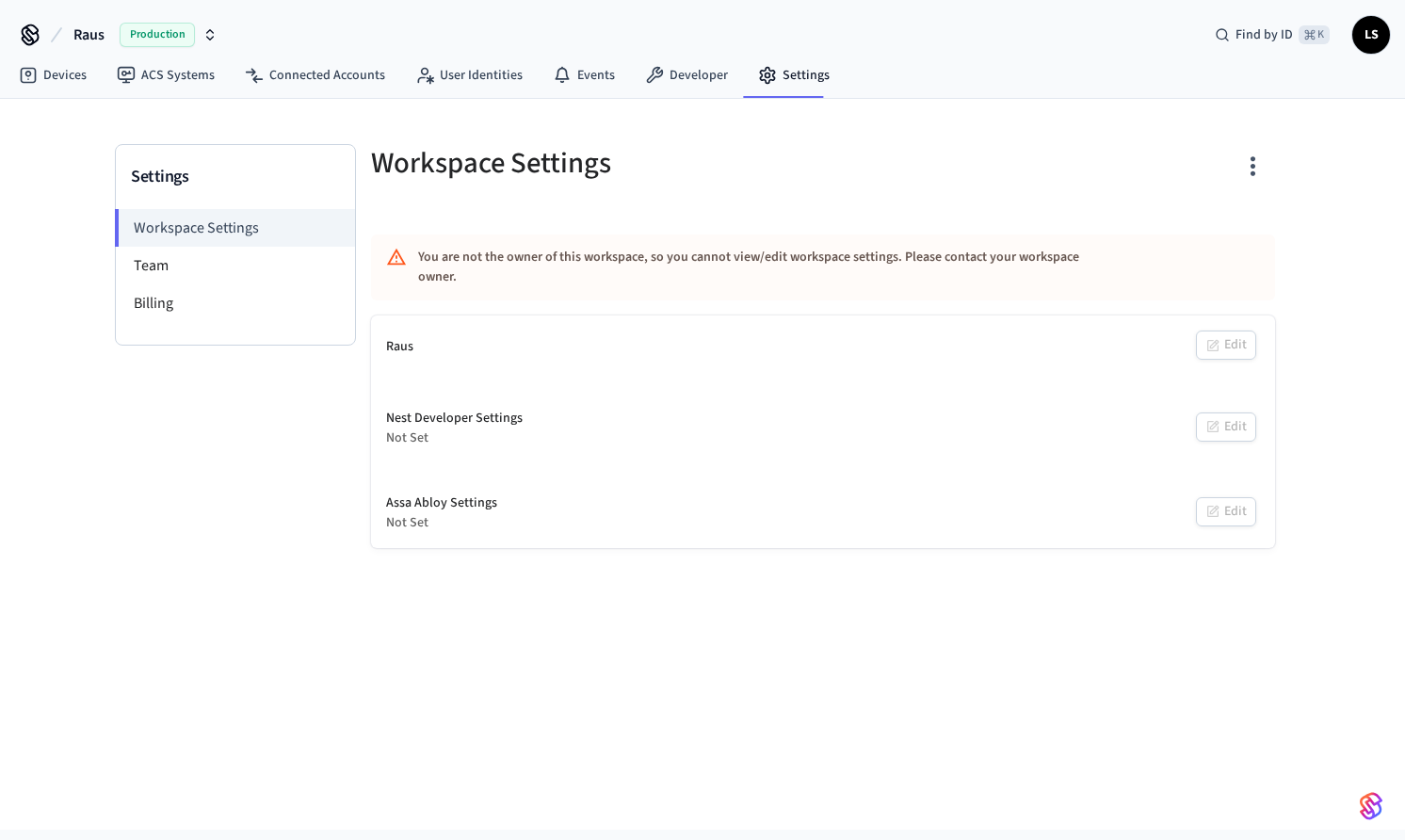
click at [804, 241] on div "You are not the owner of this workspace, so you cannot view/edit workspace sett…" at bounding box center [767, 268] width 699 height 55
click at [582, 237] on div "You are not the owner of this workspace, so you cannot view/edit workspace sett…" at bounding box center [823, 267] width 904 height 66
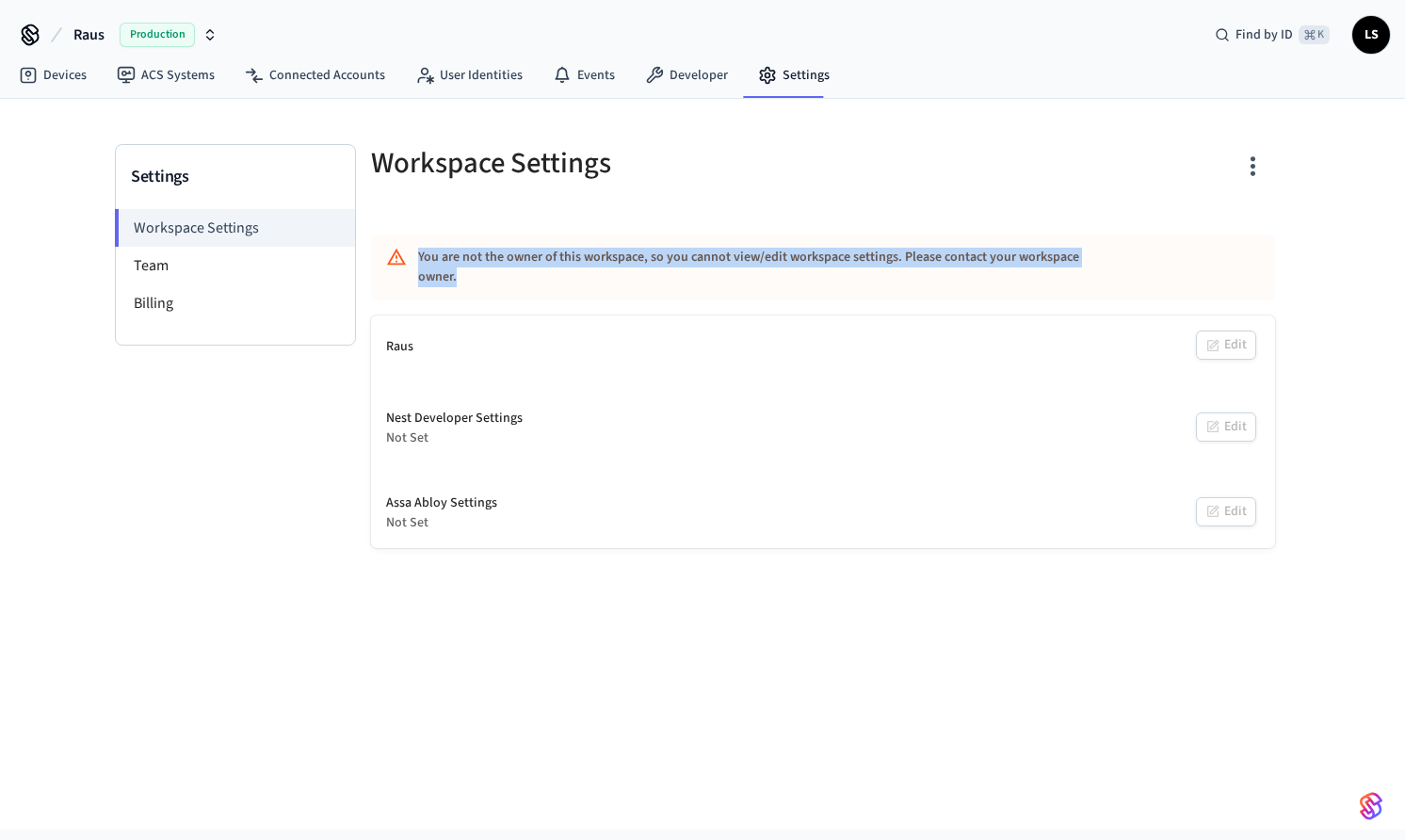
drag, startPoint x: 1124, startPoint y: 254, endPoint x: 411, endPoint y: 260, distance: 713.0
click at [411, 260] on div "You are not the owner of this workspace, so you cannot view/edit workspace sett…" at bounding box center [823, 267] width 904 height 66
click at [440, 262] on div "You are not the owner of this workspace, so you cannot view/edit workspace sett…" at bounding box center [767, 268] width 699 height 55
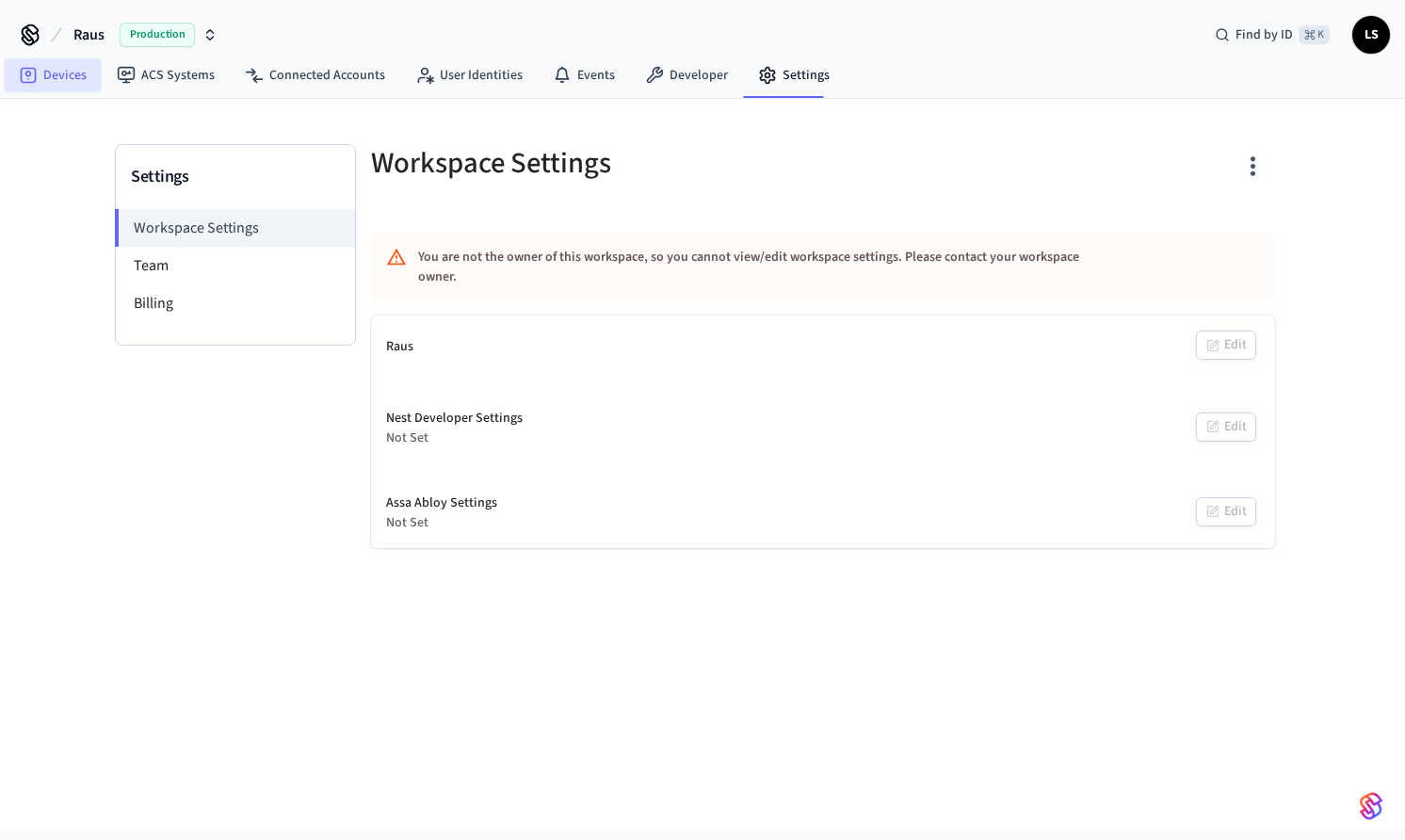
click at [49, 71] on link "Devices" at bounding box center [53, 75] width 98 height 34
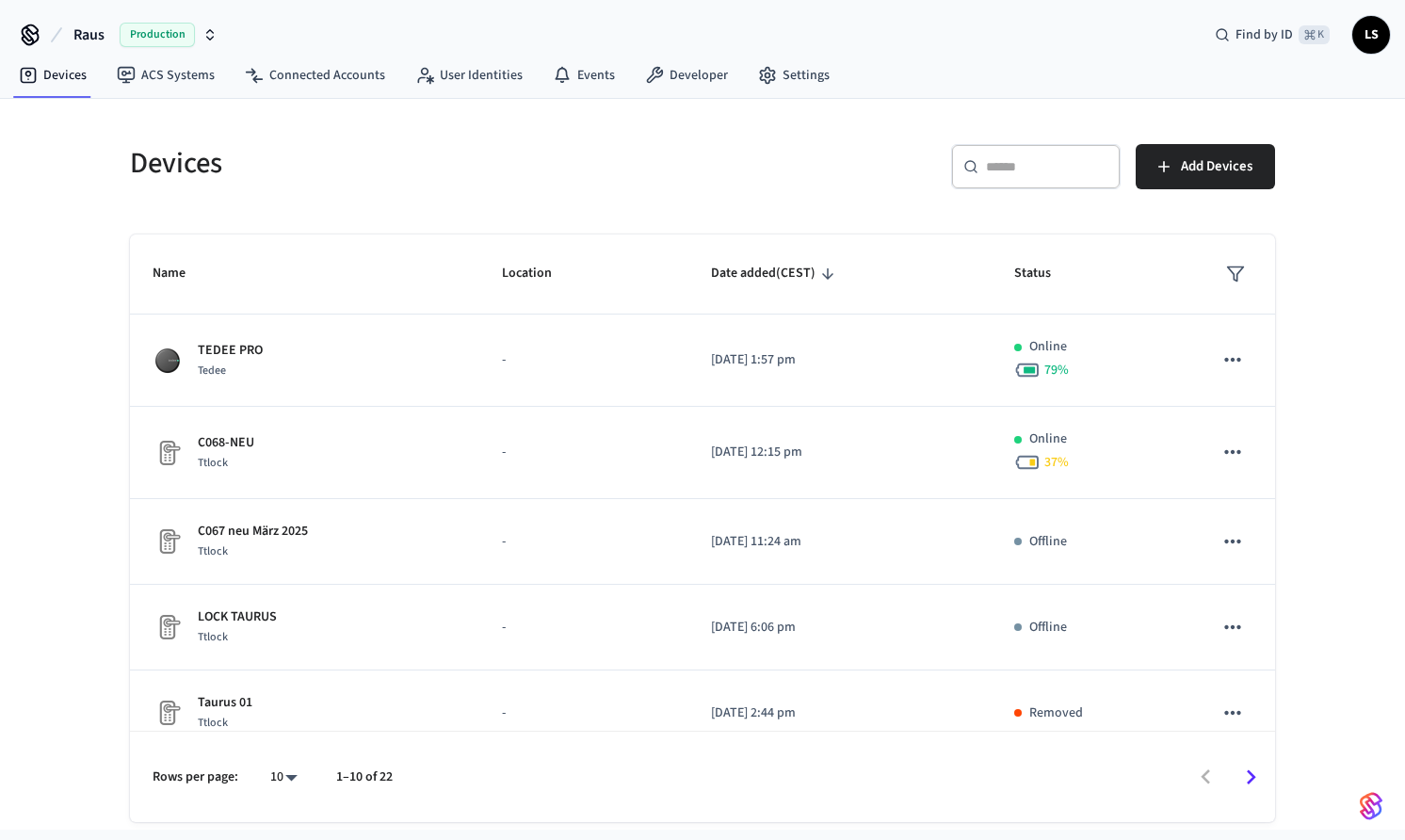
click at [332, 192] on div "Devices" at bounding box center [398, 163] width 583 height 83
click at [458, 183] on div "Devices" at bounding box center [398, 163] width 583 height 83
